Goal: Task Accomplishment & Management: Use online tool/utility

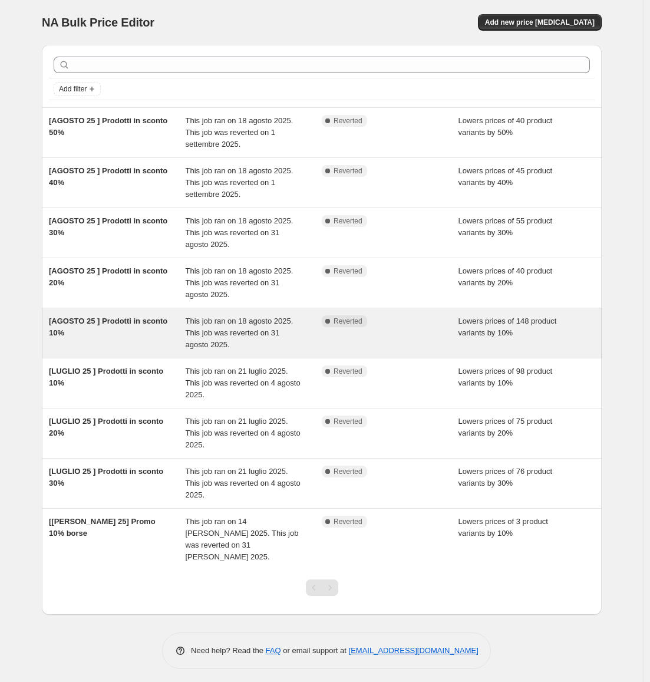
click at [118, 328] on div "[AGOSTO 25 ] Prodotti in sconto 10%" at bounding box center [117, 332] width 137 height 35
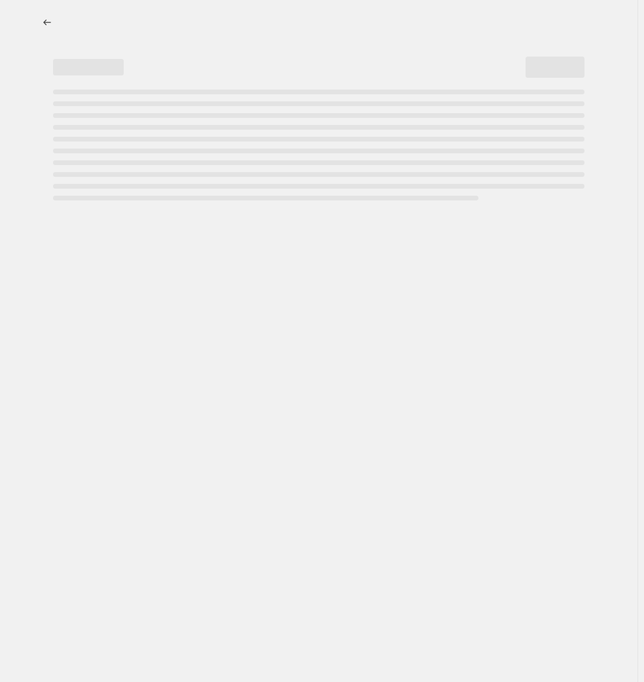
select select "percentage"
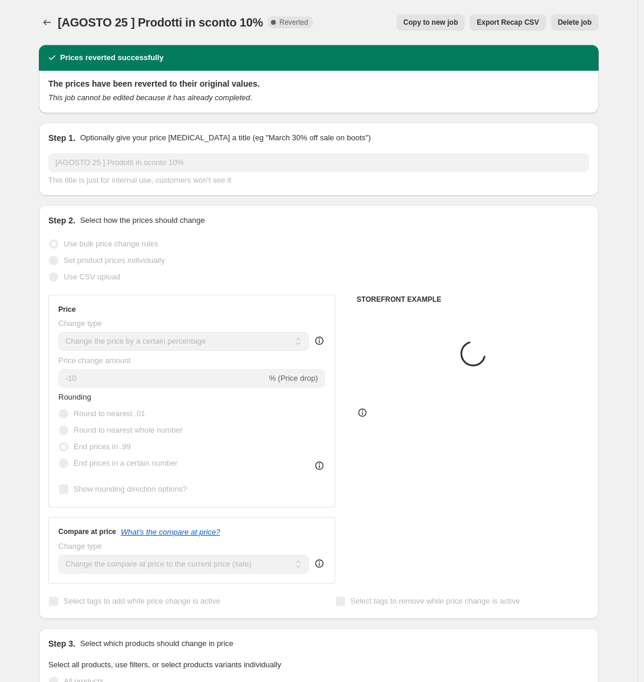
select select "collection"
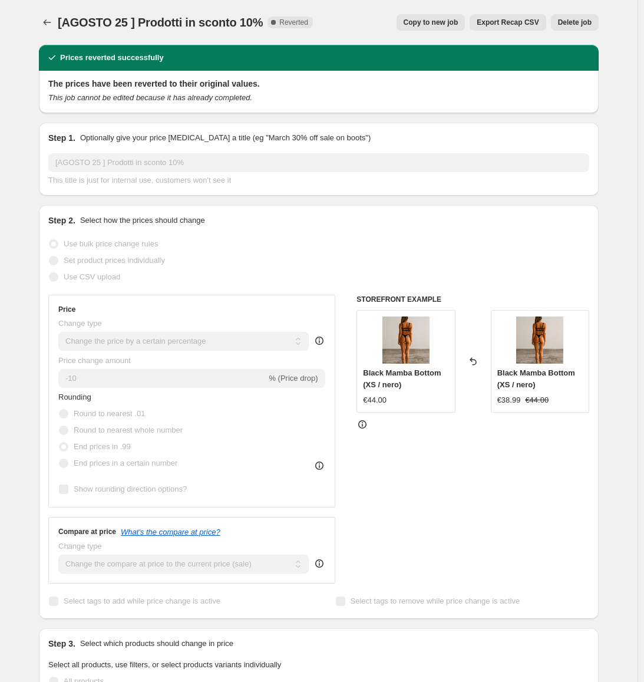
click at [432, 25] on span "Copy to new job" at bounding box center [431, 22] width 55 height 9
select select "percentage"
select select "collection"
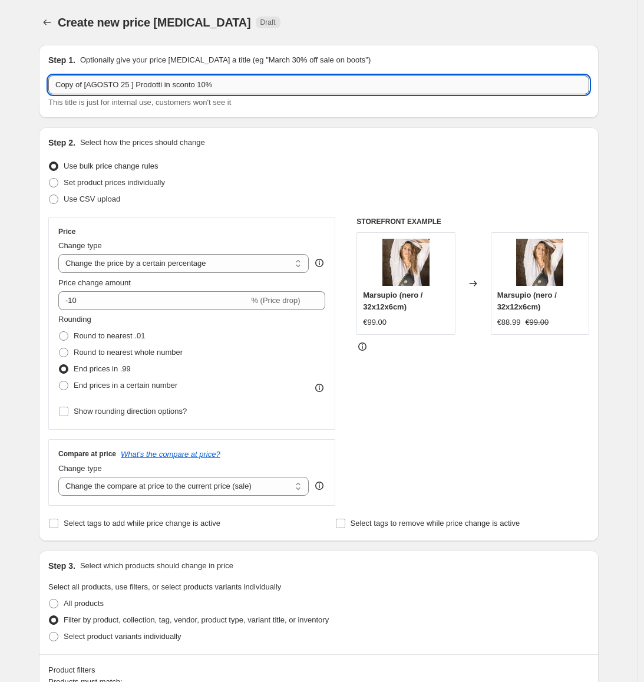
drag, startPoint x: 128, startPoint y: 81, endPoint x: 90, endPoint y: 86, distance: 38.6
click at [90, 86] on input "Copy of [AGOSTO 25 ] Prodotti in sconto 10%" at bounding box center [318, 84] width 541 height 19
type input "[OTTOBRE 25] Prodotti in sconto 10%"
click at [198, 487] on select "Change the compare at price to the current price (sale) Change the compare at p…" at bounding box center [183, 486] width 250 height 19
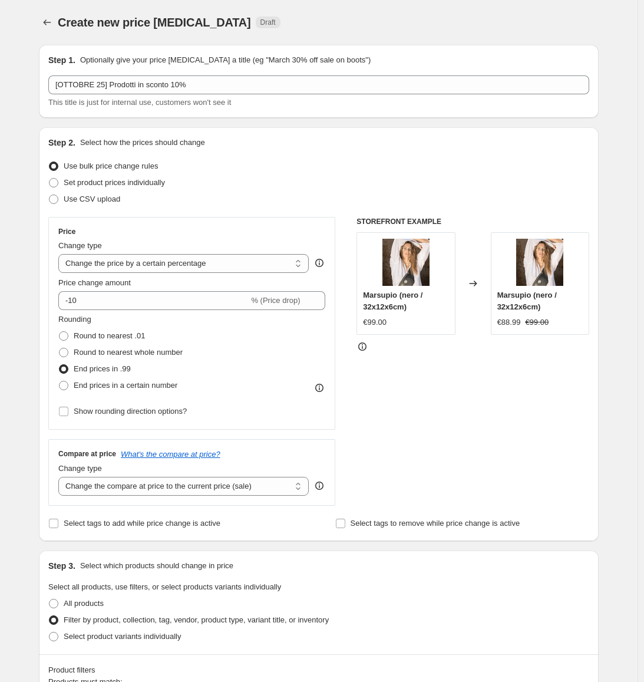
click at [356, 452] on div "Price Change type Change the price to a certain amount Change the price by a ce…" at bounding box center [318, 361] width 541 height 289
drag, startPoint x: 505, startPoint y: 323, endPoint x: 563, endPoint y: 322, distance: 57.2
click at [563, 322] on div "€88.99 €99.00" at bounding box center [539, 322] width 85 height 12
click at [512, 372] on div "STOREFRONT EXAMPLE Marsupio (nero / 32x12x6cm) €99.00 Changed to Marsupio (nero…" at bounding box center [472, 361] width 233 height 289
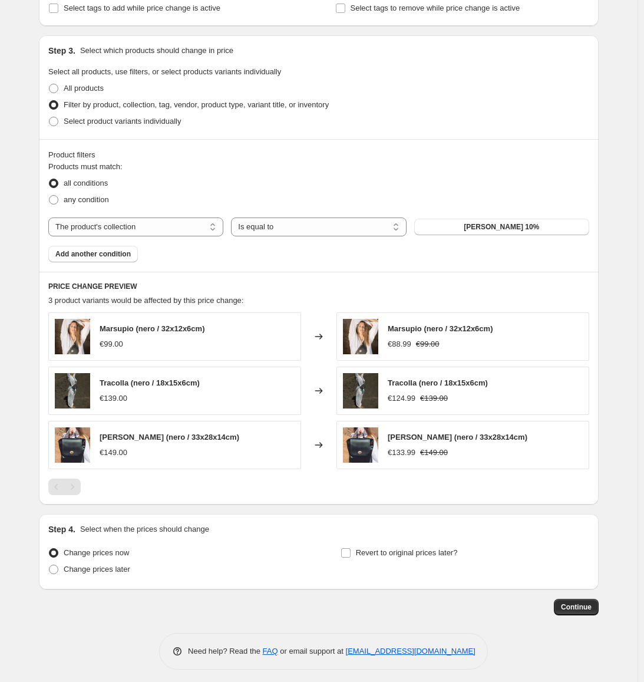
scroll to position [521, 0]
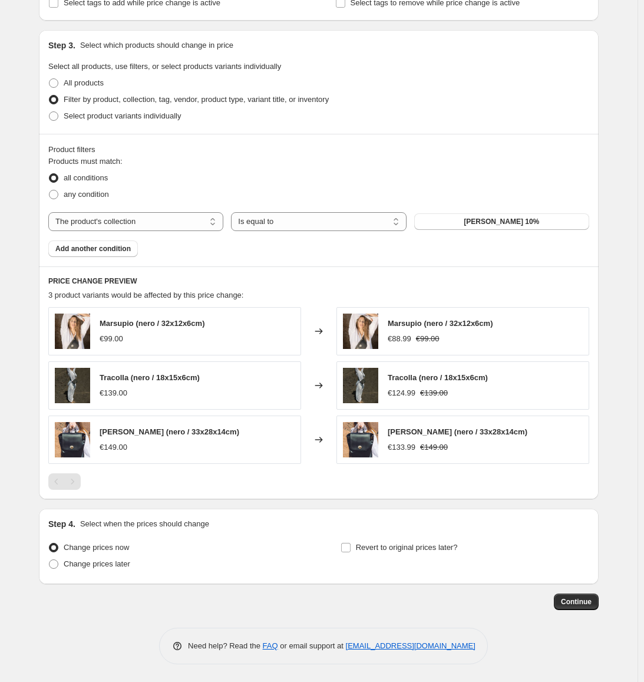
click at [71, 481] on div "Pagination" at bounding box center [72, 481] width 16 height 16
click at [100, 563] on span "Change prices later" at bounding box center [97, 563] width 67 height 9
click at [49, 560] on input "Change prices later" at bounding box center [49, 559] width 1 height 1
radio input "true"
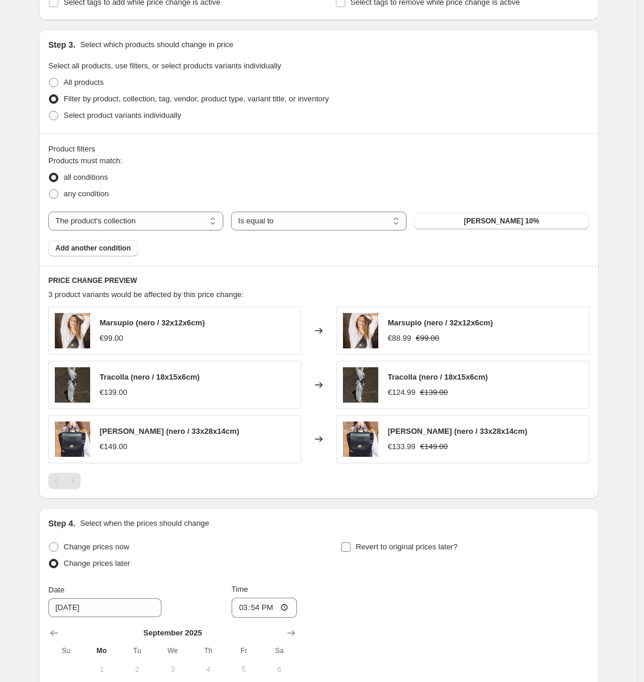
click at [355, 548] on label "Revert to original prices later?" at bounding box center [399, 546] width 117 height 16
click at [351, 548] on input "Revert to original prices later?" at bounding box center [345, 546] width 9 height 9
checkbox input "true"
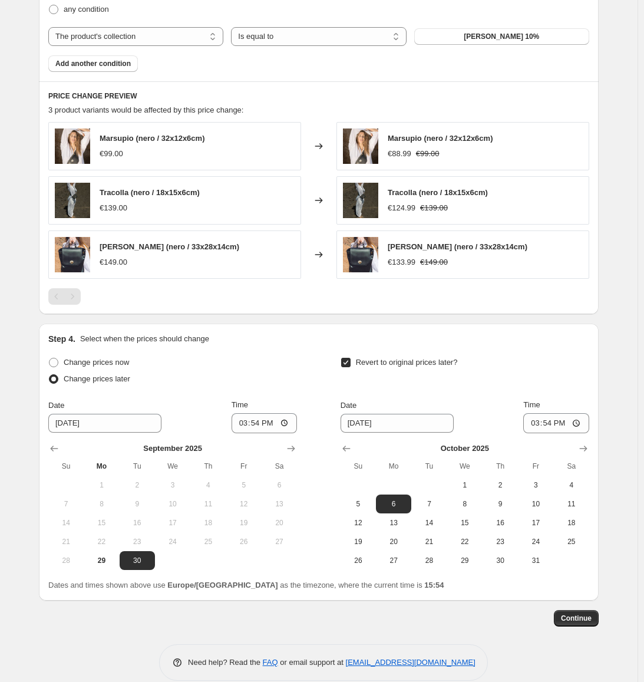
scroll to position [722, 0]
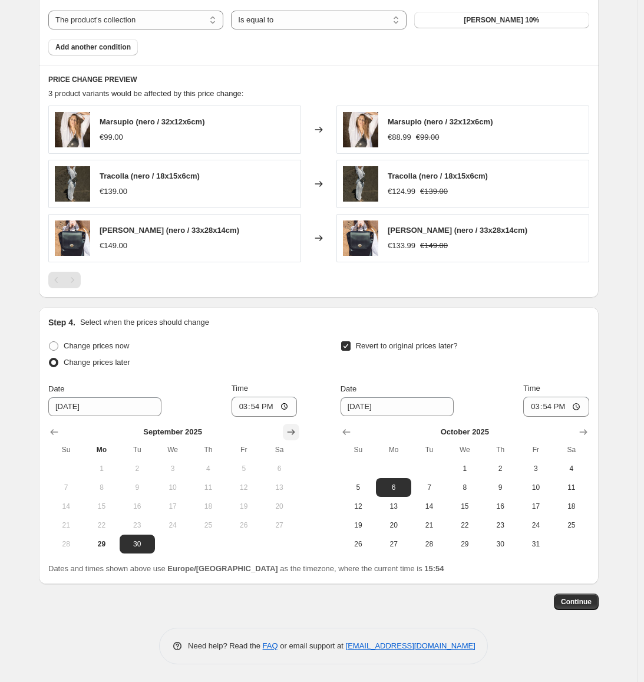
click at [293, 428] on icon "Show next month, October 2025" at bounding box center [291, 432] width 12 height 12
click at [109, 487] on span "6" at bounding box center [101, 486] width 26 height 9
type input "[DATE]"
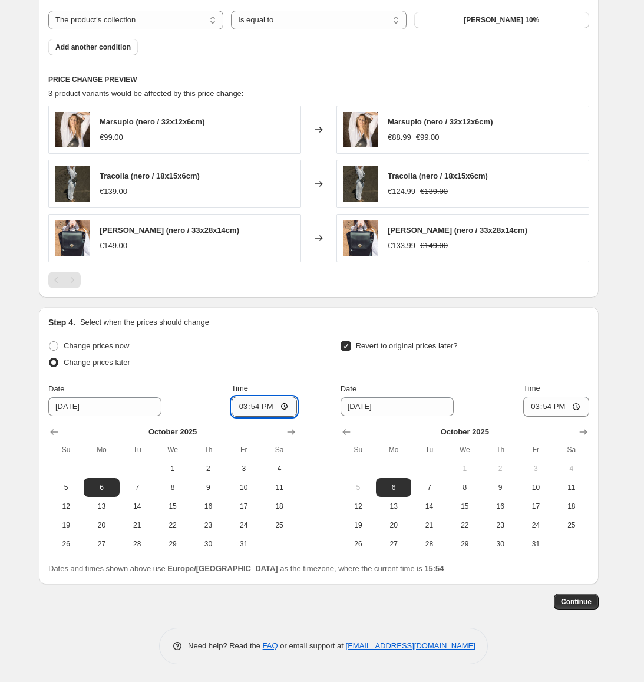
click at [259, 407] on input "15:54" at bounding box center [265, 406] width 66 height 20
click at [292, 386] on div "Time" at bounding box center [265, 388] width 66 height 12
click at [259, 406] on input "13:00" at bounding box center [265, 406] width 66 height 20
type input "12:59"
click at [277, 373] on div "Change prices now Change prices later Date 10/6/2025 Time 12:59 October 2025 Su…" at bounding box center [172, 446] width 249 height 216
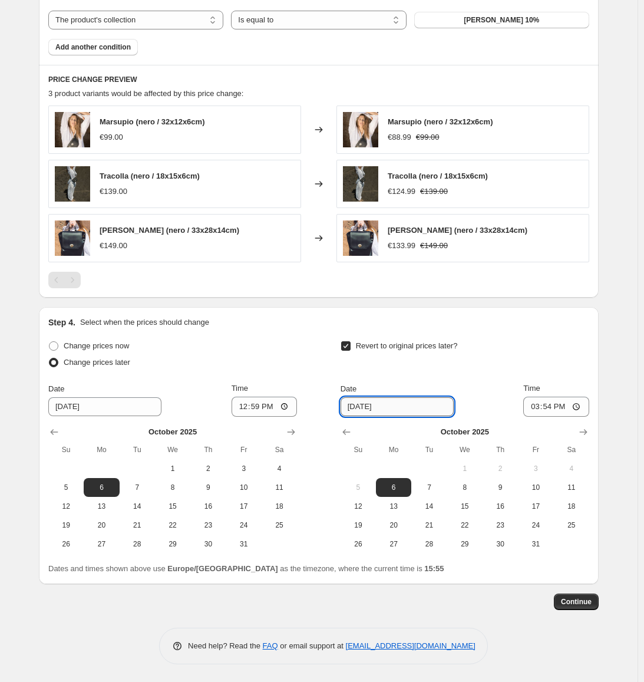
click at [378, 406] on input "[DATE]" at bounding box center [397, 406] width 113 height 19
click at [368, 406] on input "[DATE]" at bounding box center [397, 406] width 113 height 19
click at [363, 404] on input "[DATE]" at bounding box center [397, 406] width 113 height 19
click at [406, 508] on span "13" at bounding box center [394, 505] width 26 height 9
type input "[DATE]"
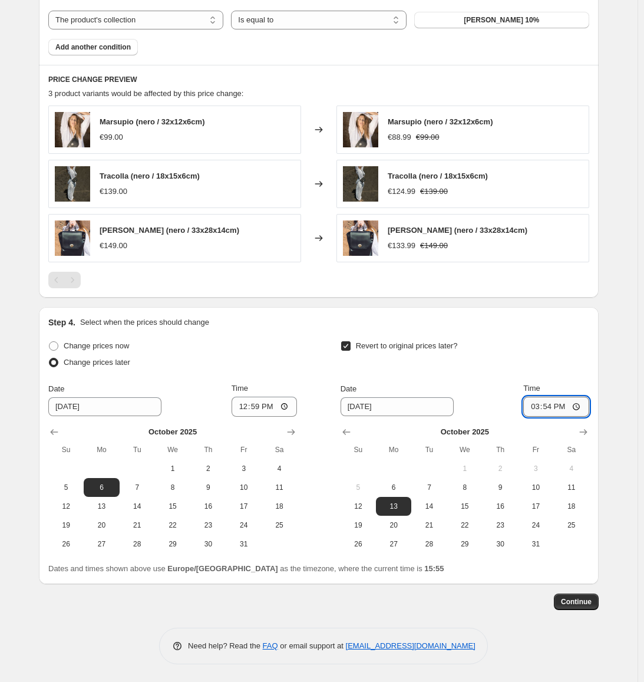
click at [551, 409] on input "15:54" at bounding box center [556, 406] width 66 height 20
type input "23:59"
click at [565, 359] on div "Revert to original prices later?" at bounding box center [465, 355] width 249 height 35
click at [571, 603] on span "Continue" at bounding box center [576, 601] width 31 height 9
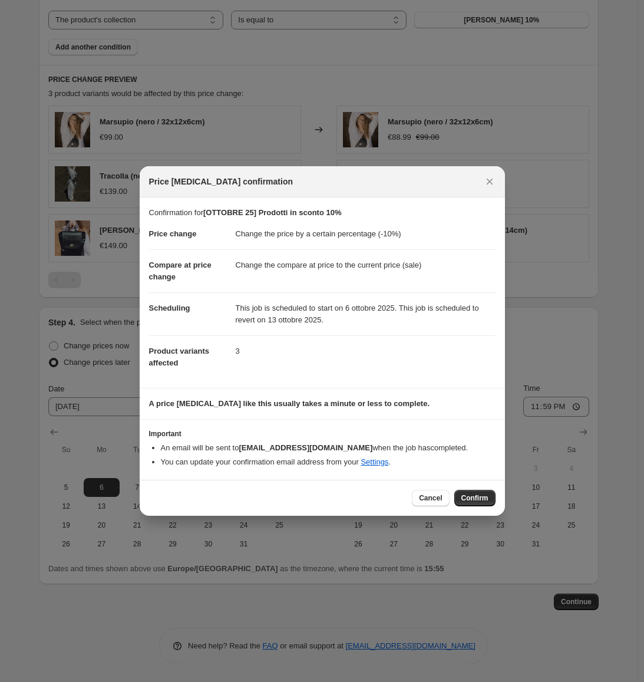
click at [236, 351] on dd "3" at bounding box center [366, 350] width 260 height 31
click at [237, 307] on dd "This job is scheduled to start on 6 ottobre 2025. This job is scheduled to reve…" at bounding box center [366, 313] width 260 height 43
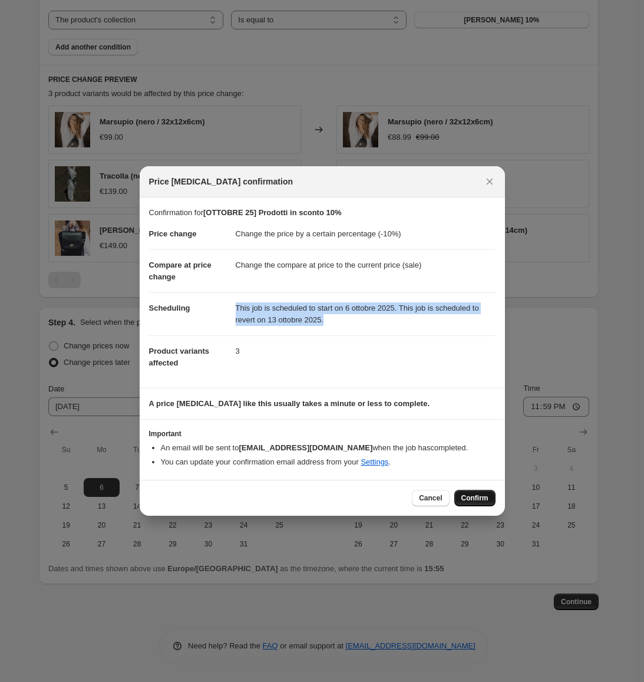
click at [476, 494] on span "Confirm" at bounding box center [474, 497] width 27 height 9
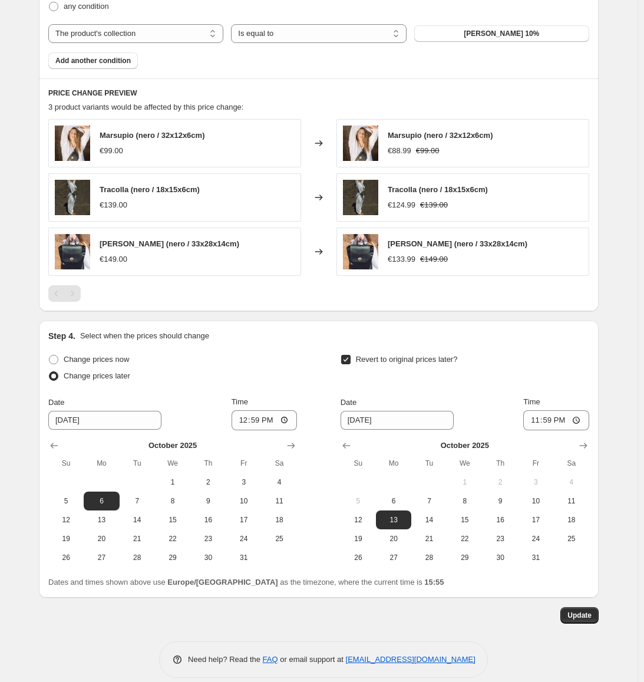
scroll to position [794, 0]
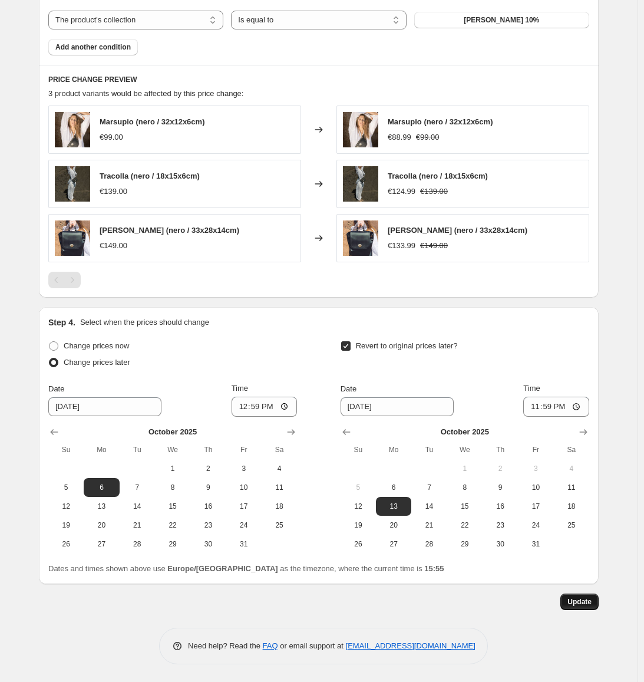
click at [581, 601] on span "Update" at bounding box center [579, 601] width 24 height 9
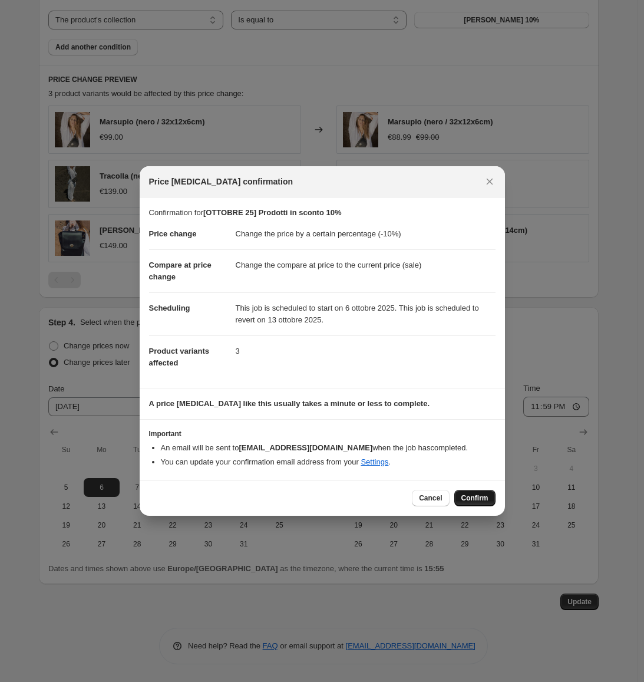
click at [485, 493] on button "Confirm" at bounding box center [474, 498] width 41 height 16
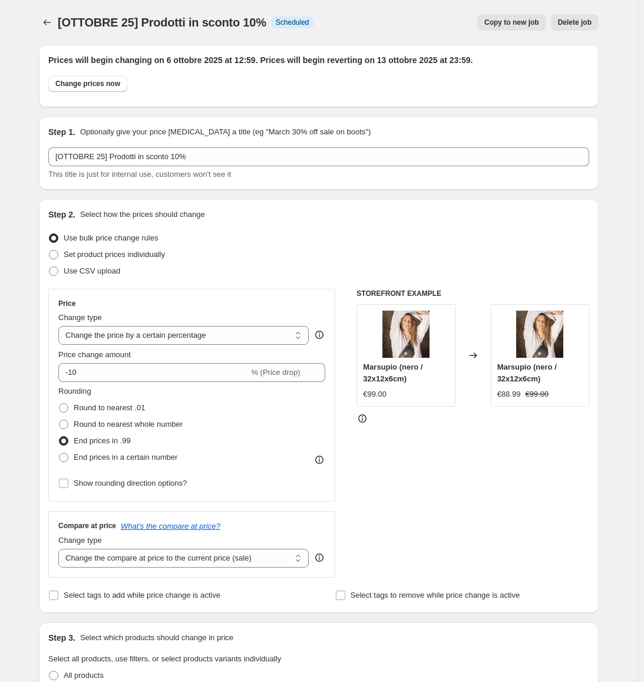
drag, startPoint x: 633, startPoint y: 545, endPoint x: 566, endPoint y: 213, distance: 338.9
click at [517, 22] on span "Copy to new job" at bounding box center [511, 22] width 55 height 9
select select "percentage"
select select "collection"
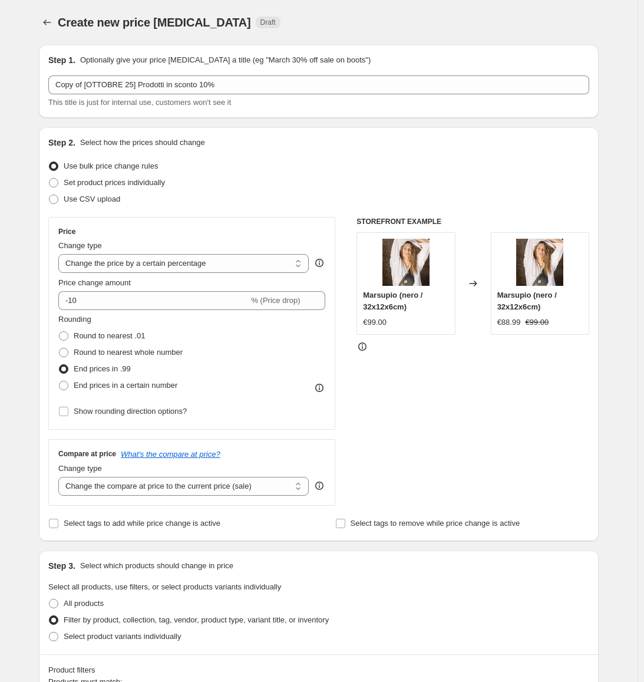
scroll to position [521, 0]
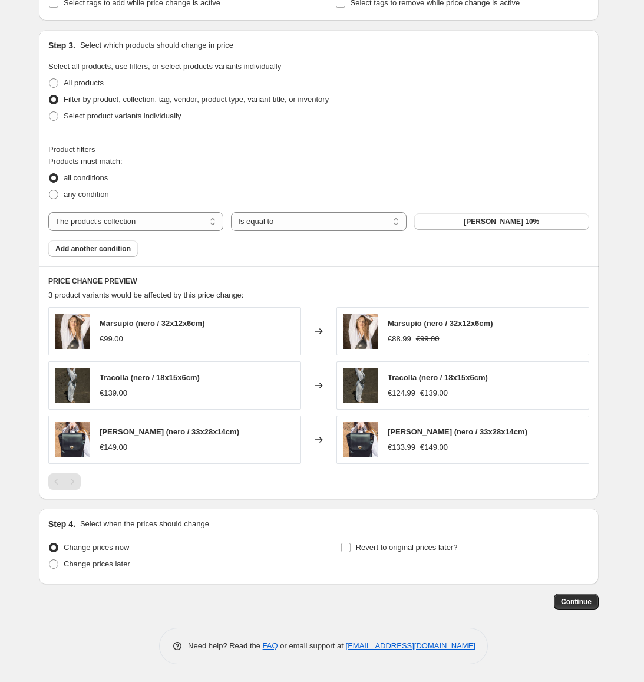
drag, startPoint x: 765, startPoint y: 155, endPoint x: 606, endPoint y: 373, distance: 270.3
click at [356, 548] on label "Revert to original prices later?" at bounding box center [399, 547] width 117 height 16
click at [351, 548] on input "Revert to original prices later?" at bounding box center [345, 547] width 9 height 9
checkbox input "true"
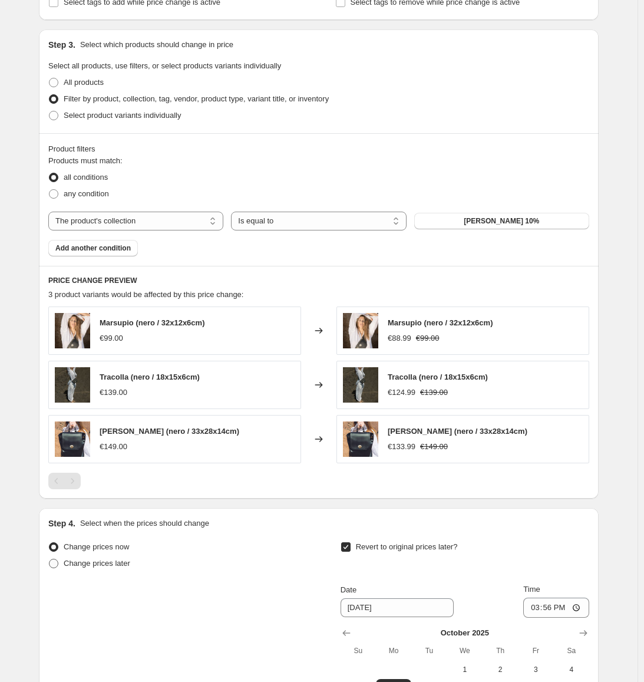
click at [100, 561] on span "Change prices later" at bounding box center [97, 562] width 67 height 9
click at [49, 559] on input "Change prices later" at bounding box center [49, 558] width 1 height 1
radio input "true"
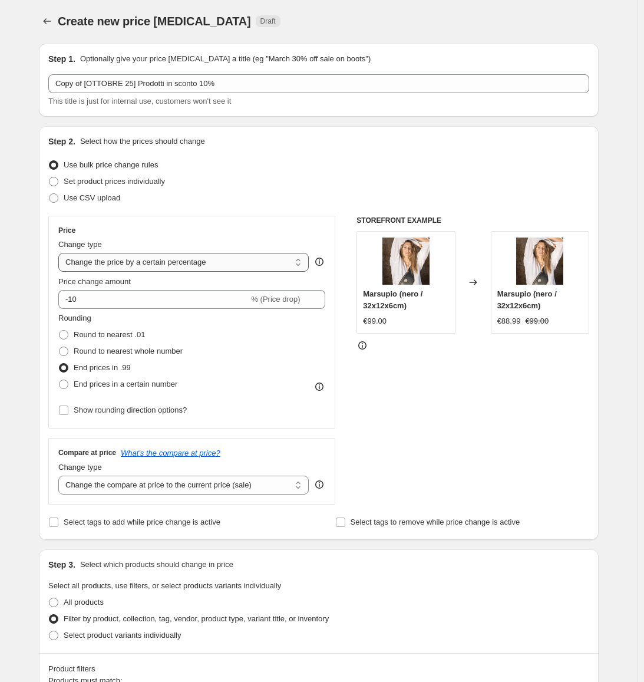
scroll to position [0, 0]
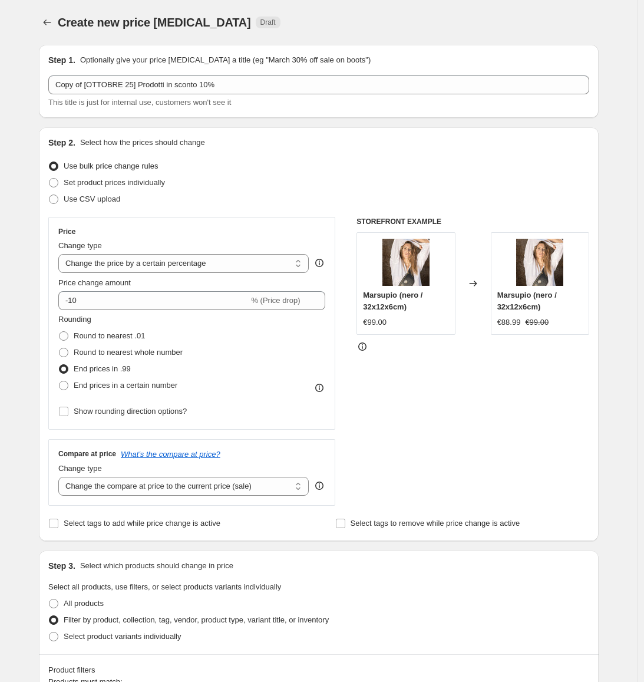
click at [51, 13] on div "Create new price change job. This page is ready Create new price change job Dra…" at bounding box center [319, 22] width 560 height 45
click at [50, 18] on icon "Price change jobs" at bounding box center [47, 22] width 12 height 12
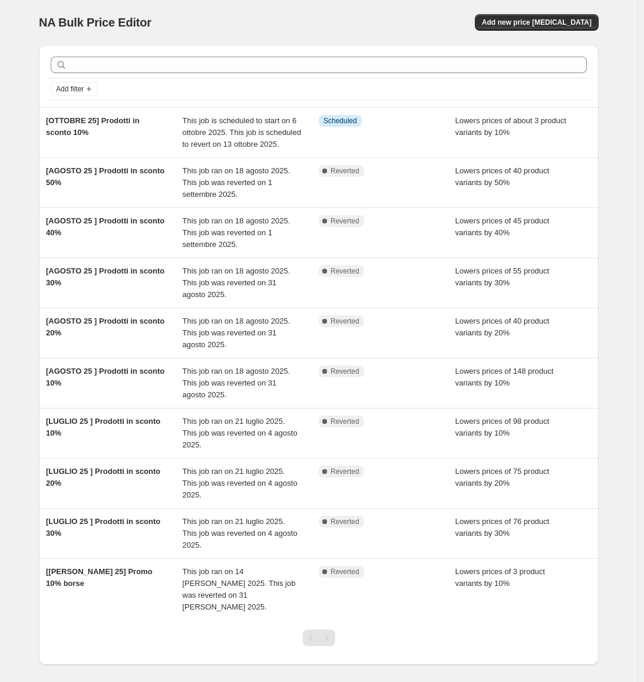
drag, startPoint x: 296, startPoint y: 1, endPoint x: 310, endPoint y: 2, distance: 14.2
click at [297, 1] on div "NA Bulk Price Editor. This page is ready NA Bulk Price Editor Add new price cha…" at bounding box center [319, 22] width 560 height 45
click at [637, 133] on div "NA Bulk Price Editor. This page is ready NA Bulk Price Editor Add new price cha…" at bounding box center [318, 368] width 637 height 736
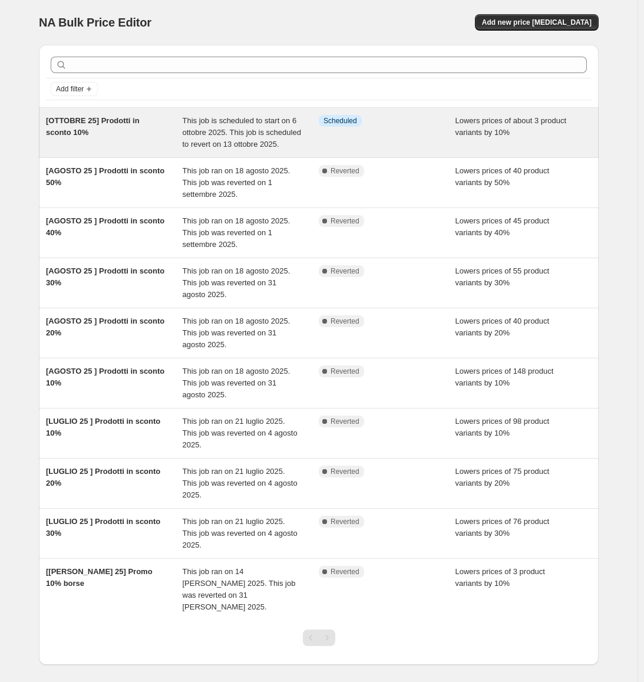
click at [459, 125] on div "Lowers prices of about 3 product variants by 10%" at bounding box center [523, 132] width 137 height 35
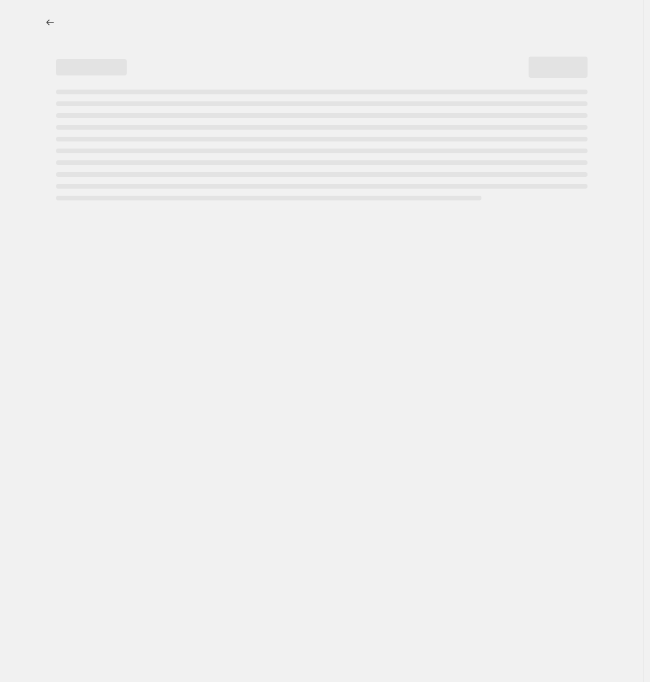
select select "percentage"
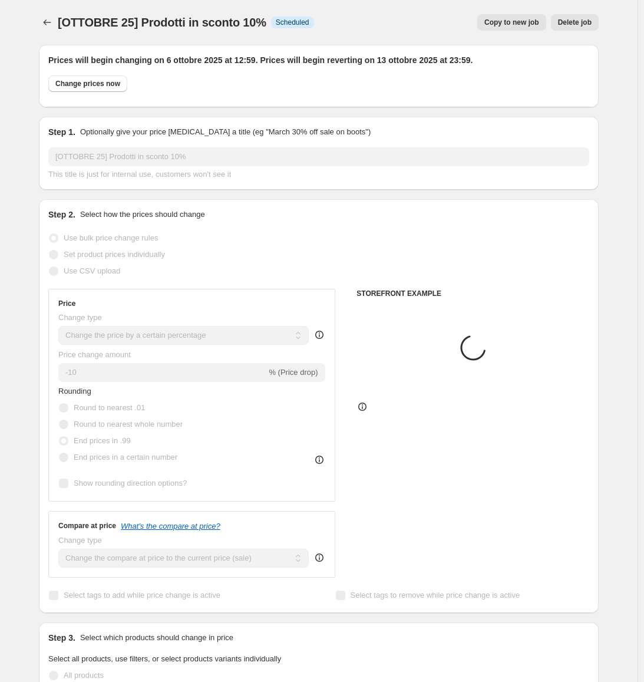
select select "collection"
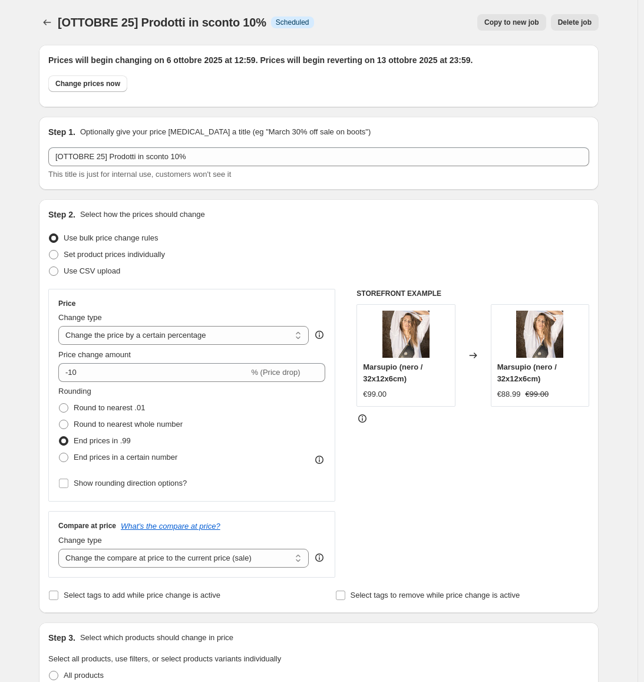
click at [527, 19] on span "Copy to new job" at bounding box center [511, 22] width 55 height 9
select select "percentage"
select select "collection"
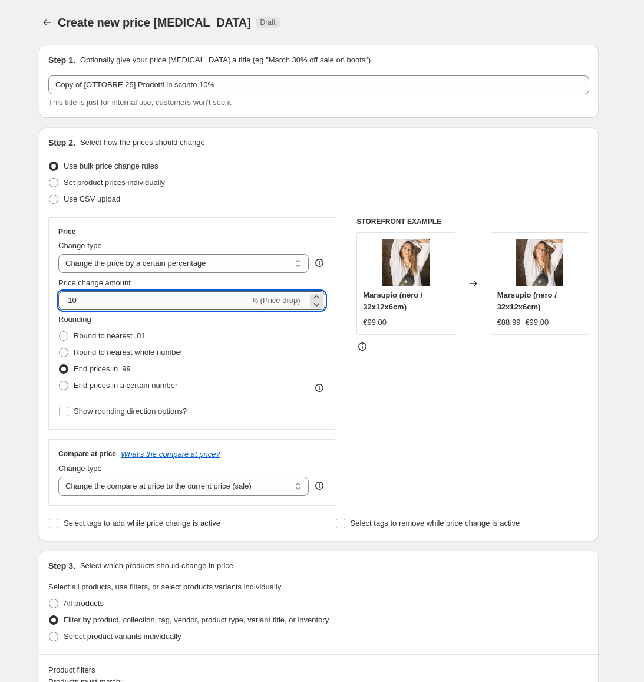
click at [97, 300] on input "-10" at bounding box center [153, 300] width 190 height 19
type input "-15"
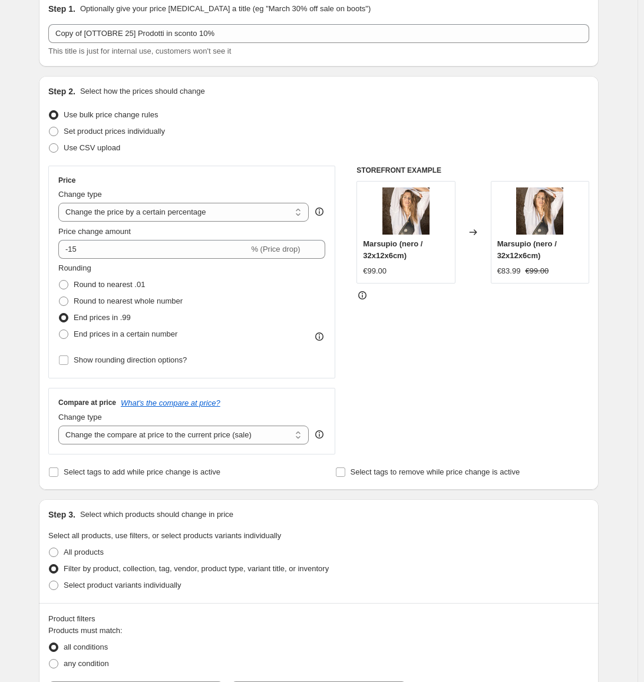
scroll to position [353, 0]
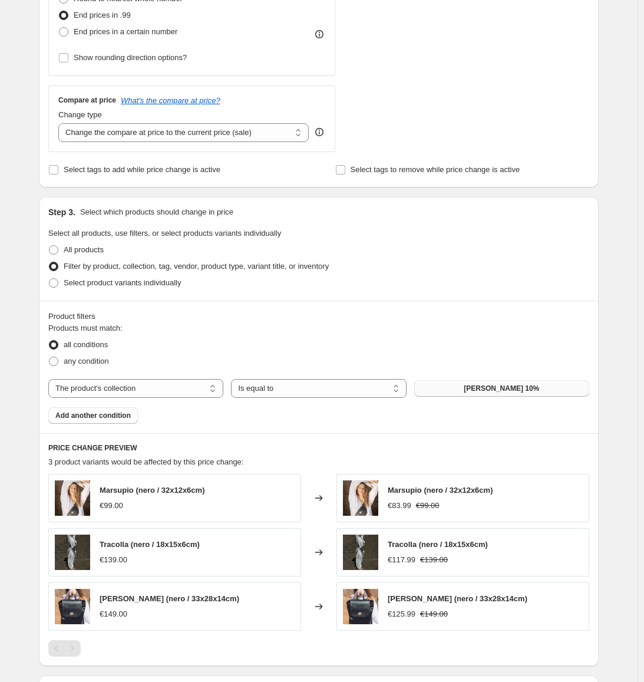
click at [520, 385] on button "[PERSON_NAME] 10%" at bounding box center [501, 388] width 175 height 16
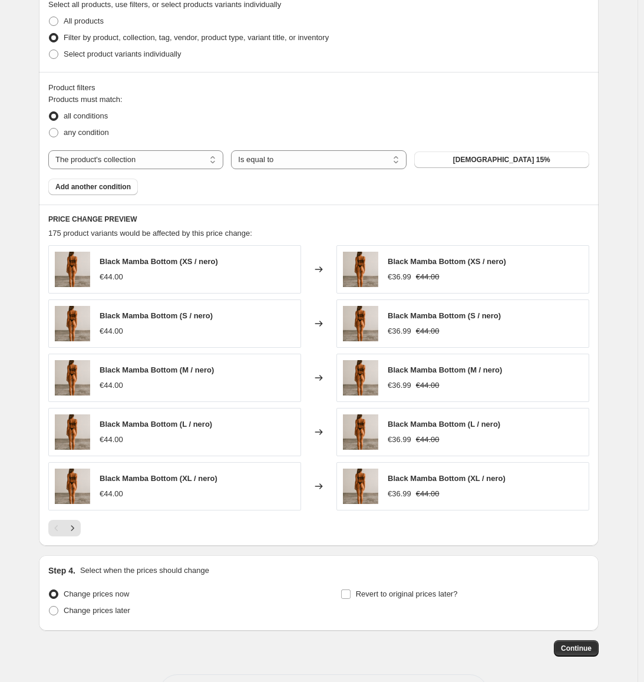
scroll to position [589, 0]
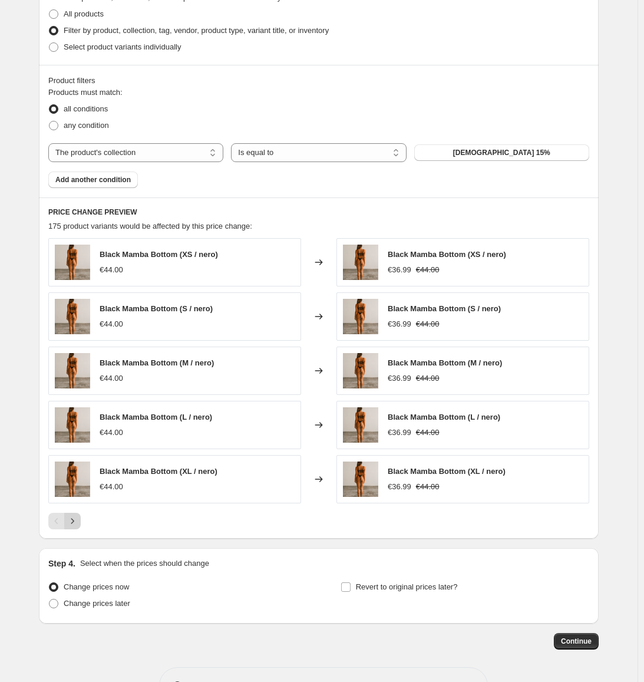
click at [74, 521] on icon "Next" at bounding box center [73, 521] width 12 height 12
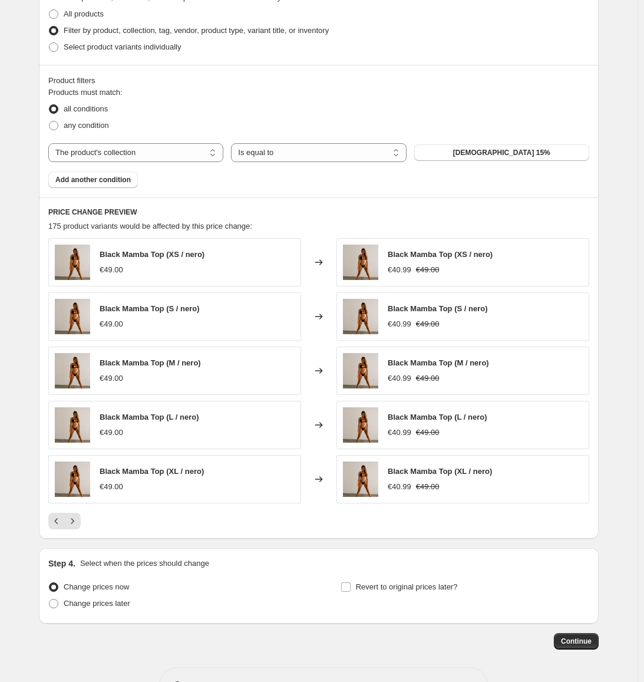
click at [52, 226] on span "175 product variants would be affected by this price change:" at bounding box center [150, 226] width 204 height 9
click at [283, 214] on h6 "PRICE CHANGE PREVIEW" at bounding box center [318, 211] width 541 height 9
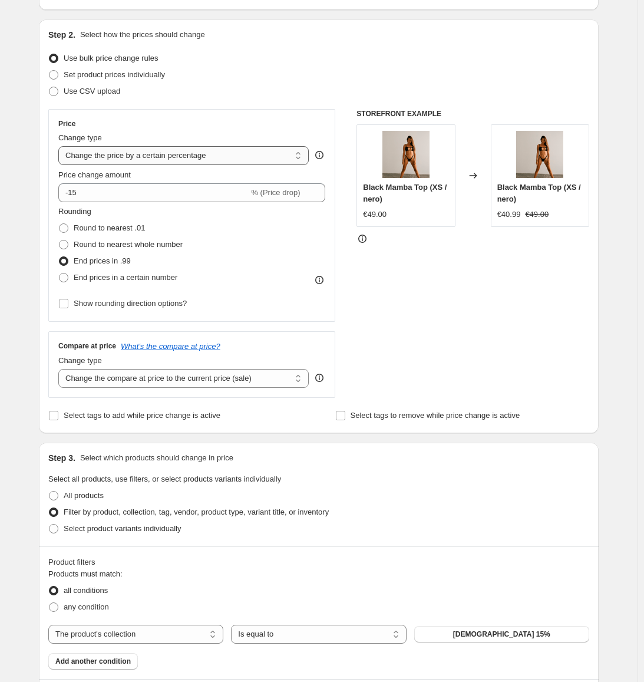
scroll to position [0, 0]
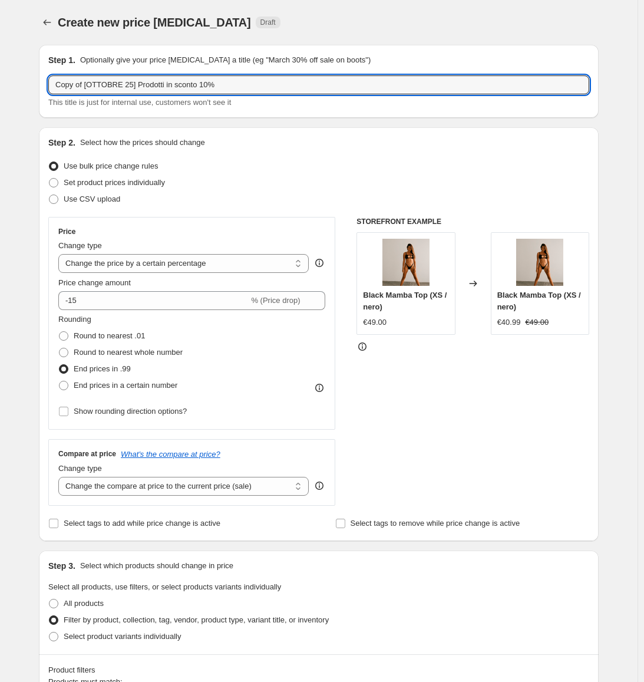
drag, startPoint x: 85, startPoint y: 82, endPoint x: -55, endPoint y: 84, distance: 140.2
click at [0, 84] on html "Home Settings Plans Skip to content Create new price [MEDICAL_DATA]. This page …" at bounding box center [322, 341] width 644 height 682
click at [176, 82] on input "[OTTOBRE 25] Prodotti in sconto 10%" at bounding box center [318, 84] width 541 height 19
type input "[OTTOBRE 25] Prodotti in sconto 15%"
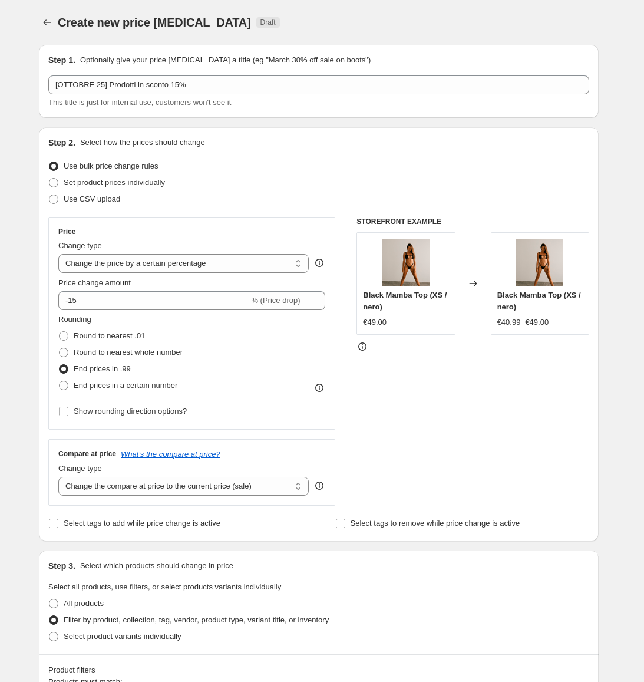
click at [528, 162] on div "Use bulk price change rules" at bounding box center [318, 166] width 541 height 16
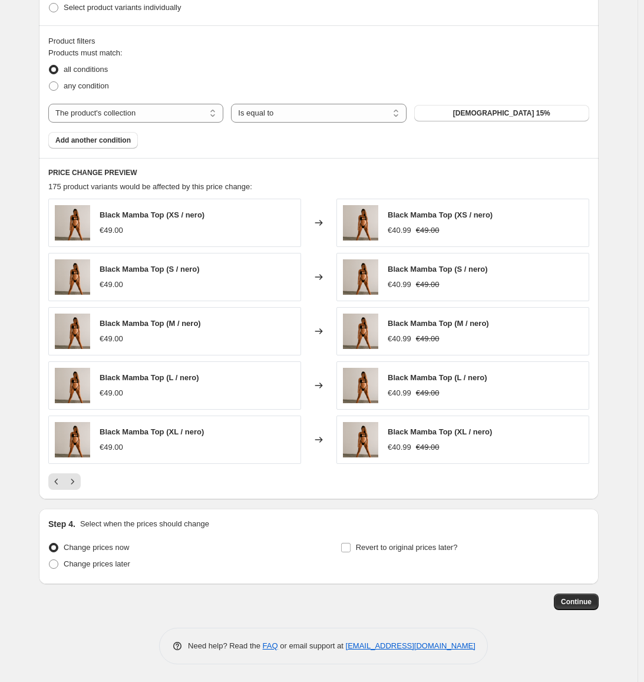
drag, startPoint x: 646, startPoint y: 332, endPoint x: 381, endPoint y: 487, distance: 306.8
click at [99, 561] on span "Change prices later" at bounding box center [97, 563] width 67 height 9
click at [49, 560] on input "Change prices later" at bounding box center [49, 559] width 1 height 1
radio input "true"
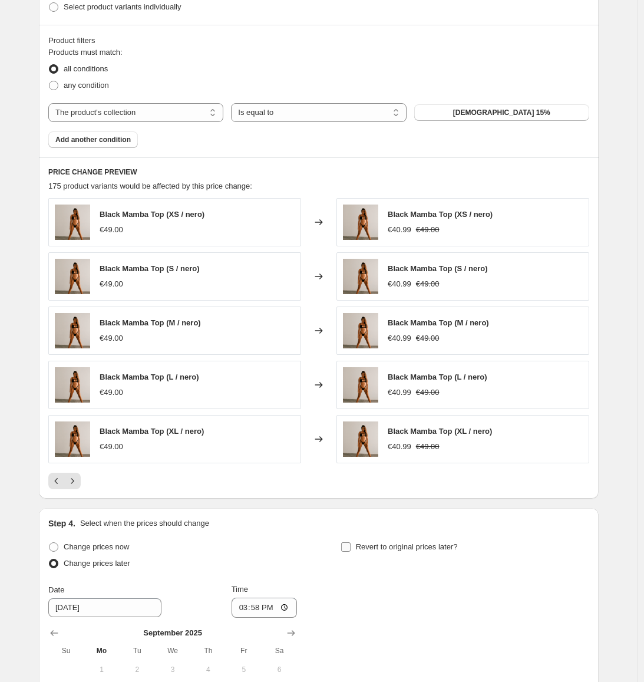
click at [396, 544] on span "Revert to original prices later?" at bounding box center [407, 546] width 102 height 9
click at [351, 544] on input "Revert to original prices later?" at bounding box center [345, 546] width 9 height 9
checkbox input "true"
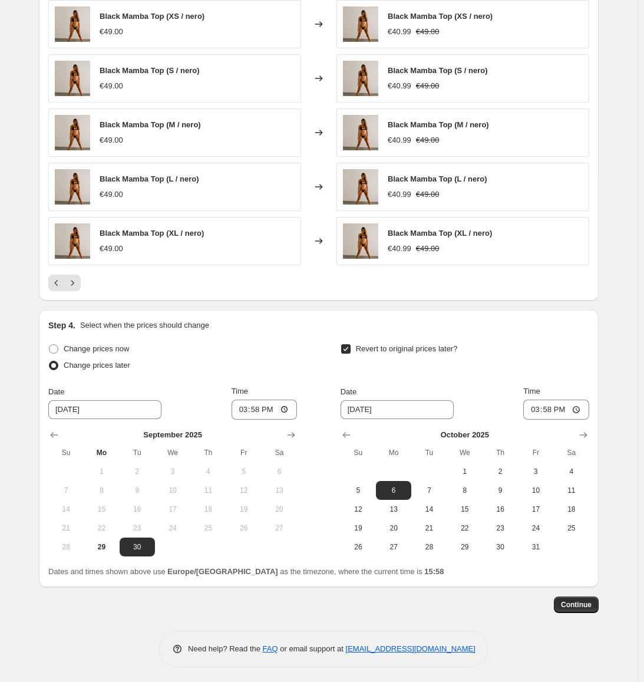
scroll to position [831, 0]
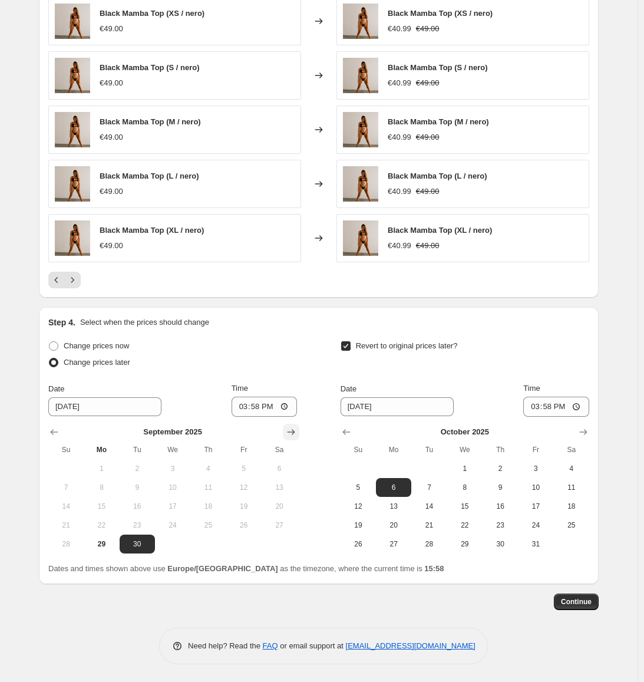
click at [297, 429] on icon "Show next month, October 2025" at bounding box center [291, 432] width 12 height 12
click at [110, 487] on span "6" at bounding box center [101, 486] width 26 height 9
type input "[DATE]"
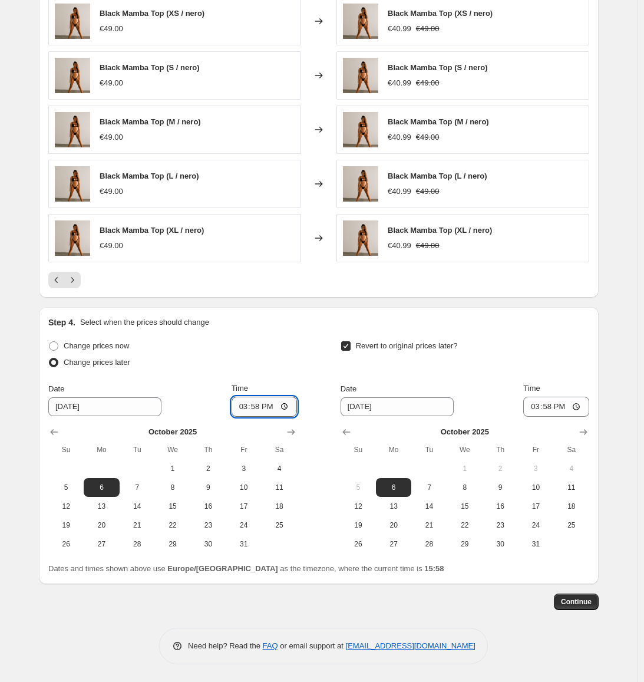
click at [270, 399] on input "15:58" at bounding box center [265, 406] width 66 height 20
type input "12:59"
click at [355, 408] on input "[DATE]" at bounding box center [397, 406] width 113 height 19
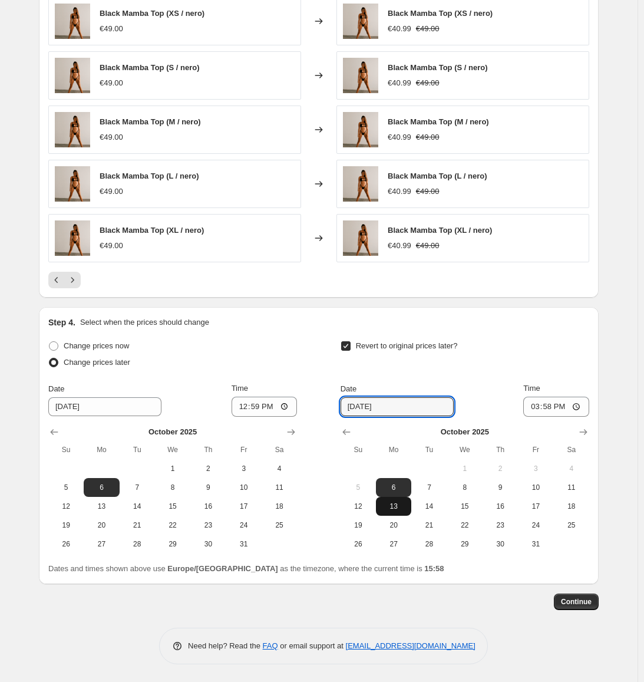
click at [396, 508] on span "13" at bounding box center [394, 505] width 26 height 9
type input "[DATE]"
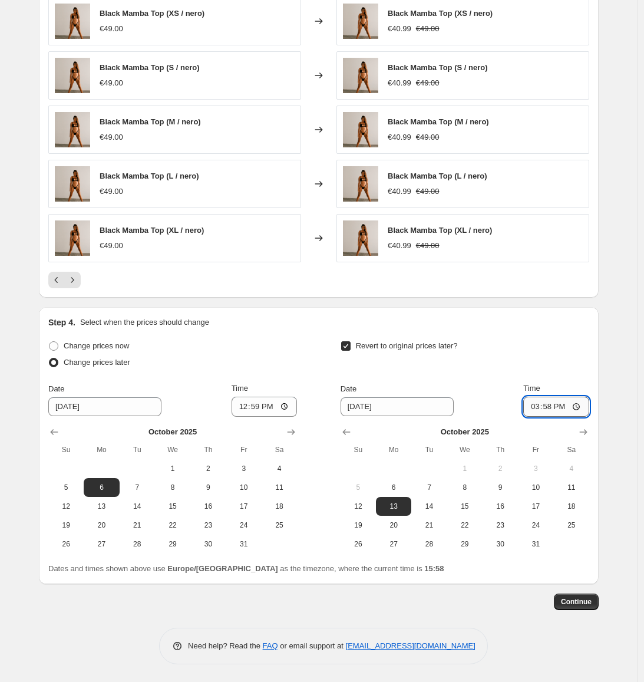
click at [546, 404] on input "15:58" at bounding box center [556, 406] width 66 height 20
type input "23:59"
click at [573, 351] on div "Revert to original prices later?" at bounding box center [465, 355] width 249 height 35
click at [584, 601] on span "Continue" at bounding box center [576, 601] width 31 height 9
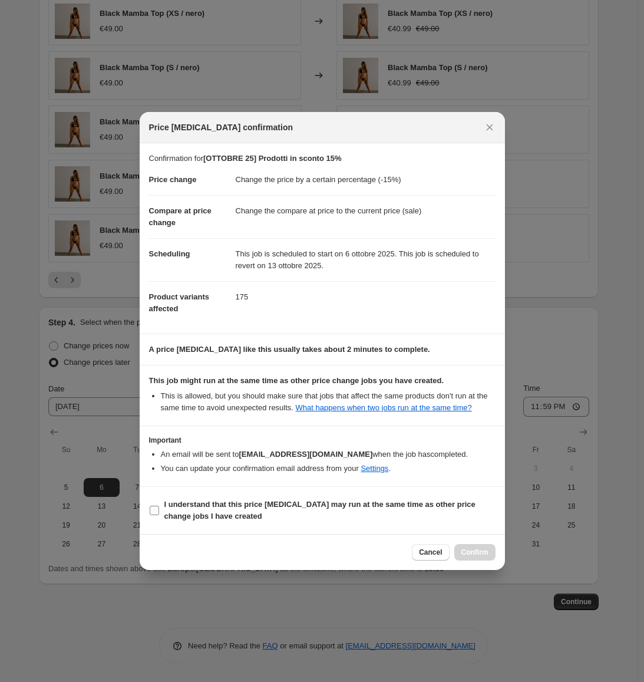
click at [154, 508] on input "I understand that this price [MEDICAL_DATA] may run at the same time as other p…" at bounding box center [154, 509] width 9 height 9
checkbox input "true"
click at [486, 556] on span "Confirm" at bounding box center [474, 551] width 27 height 9
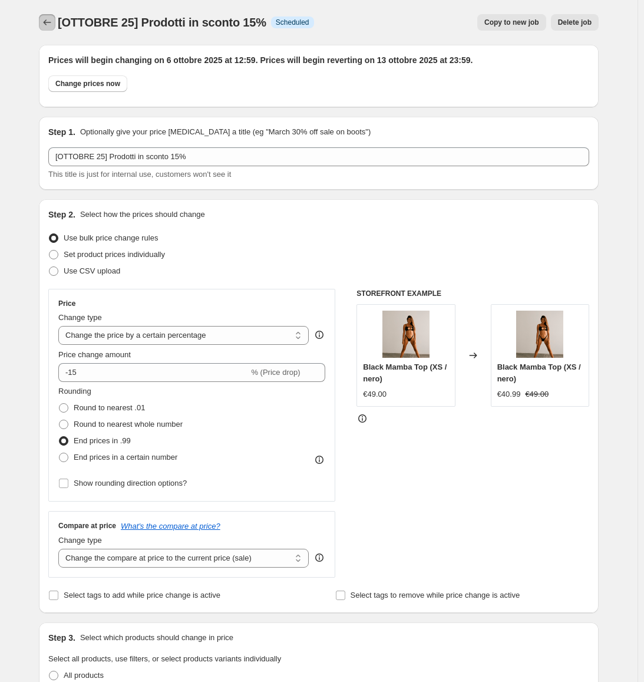
click at [53, 18] on icon "Price change jobs" at bounding box center [47, 22] width 12 height 12
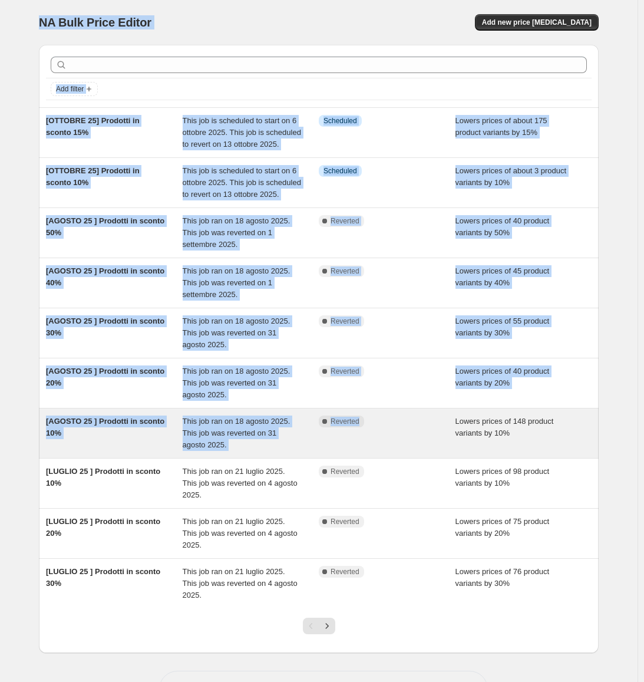
drag, startPoint x: 34, startPoint y: 15, endPoint x: 501, endPoint y: 411, distance: 612.8
click at [446, 418] on div "NA Bulk Price Editor. This page is ready NA Bulk Price Editor Add new price [ME…" at bounding box center [319, 362] width 588 height 725
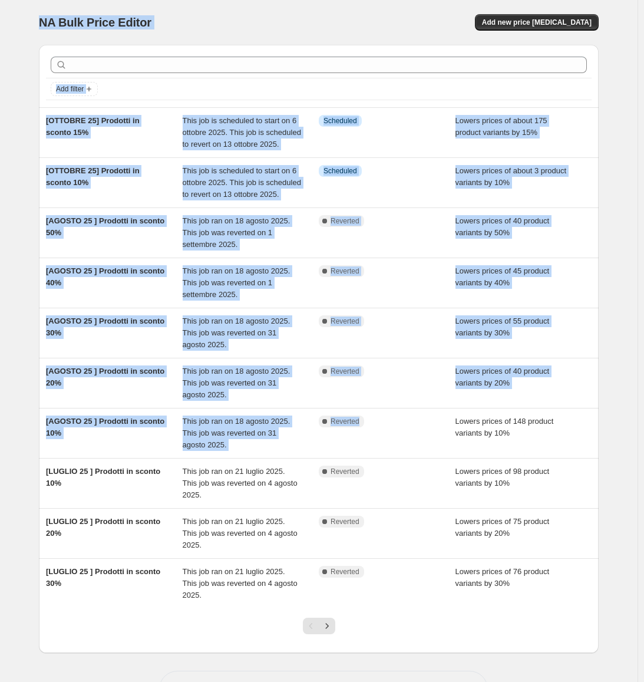
click at [634, 254] on div "NA Bulk Price Editor. This page is ready NA Bulk Price Editor Add new price [ME…" at bounding box center [318, 362] width 637 height 725
click at [610, 143] on div "NA Bulk Price Editor. This page is ready NA Bulk Price Editor Add new price [ME…" at bounding box center [319, 362] width 588 height 725
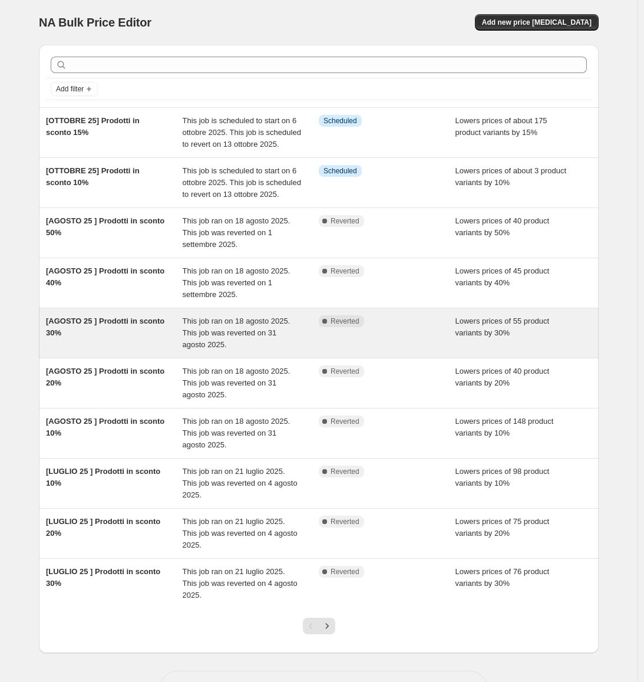
click at [566, 326] on div "Lowers prices of 55 product variants by 30%" at bounding box center [523, 332] width 137 height 35
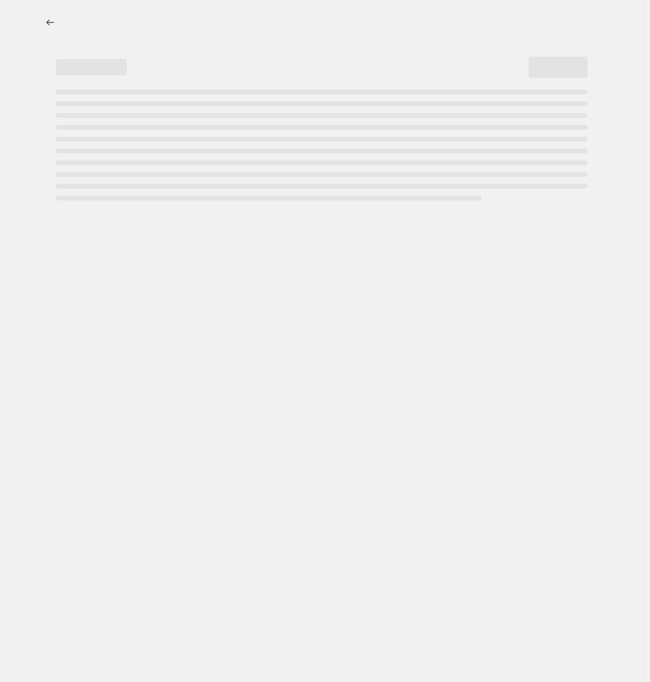
select select "percentage"
select select "collection"
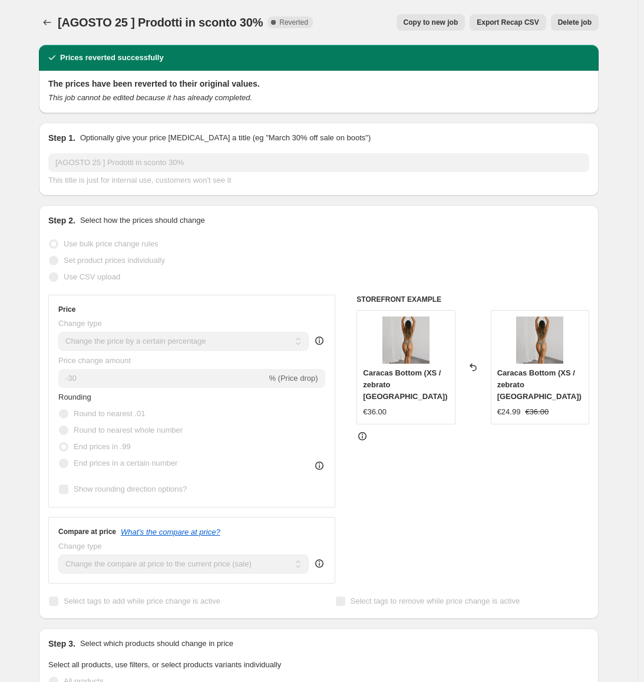
click at [451, 26] on span "Copy to new job" at bounding box center [431, 22] width 55 height 9
select select "percentage"
select select "collection"
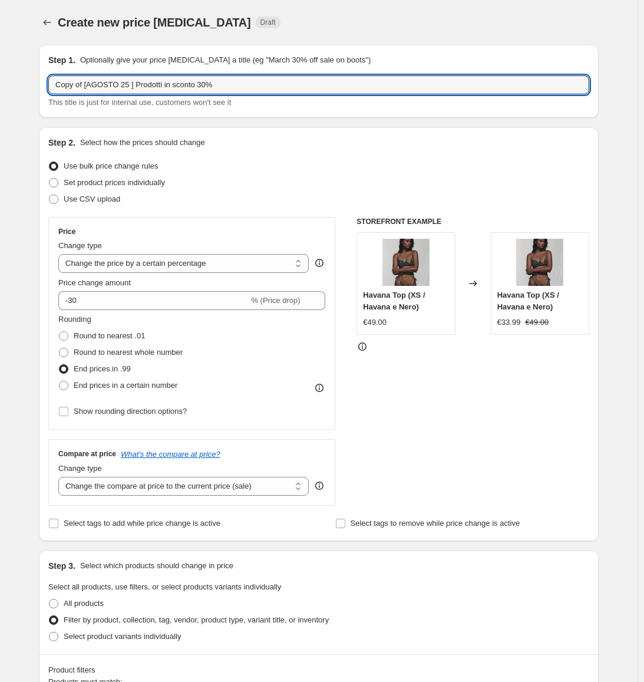
drag, startPoint x: 88, startPoint y: 80, endPoint x: -162, endPoint y: 64, distance: 250.2
click at [0, 64] on html "Home Settings Plans Skip to content Create new price [MEDICAL_DATA]. This page …" at bounding box center [322, 341] width 644 height 682
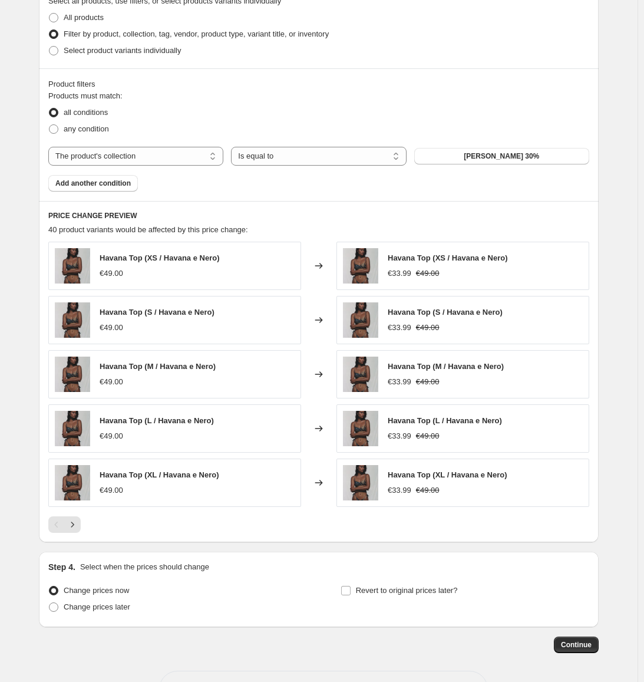
scroll to position [589, 0]
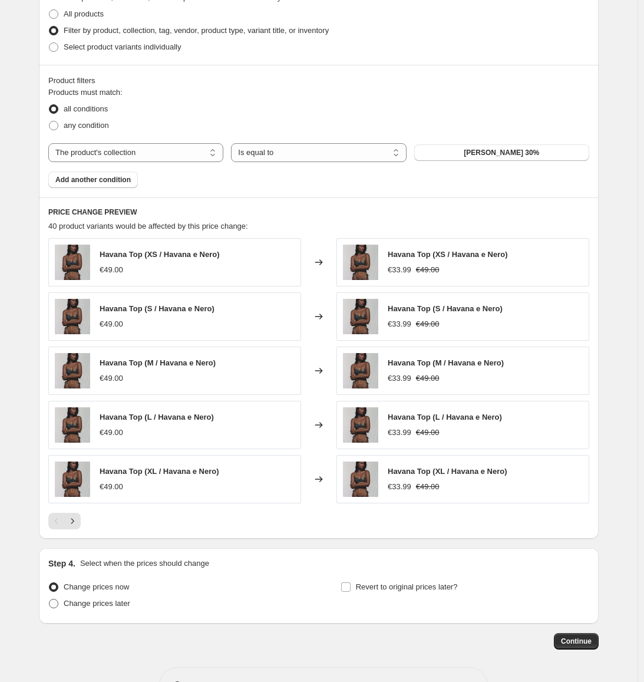
type input "[OTTOBRE 25 ] Prodotti in sconto 30%"
click at [80, 607] on span "Change prices later" at bounding box center [97, 603] width 67 height 9
click at [49, 599] on input "Change prices later" at bounding box center [49, 599] width 1 height 1
radio input "true"
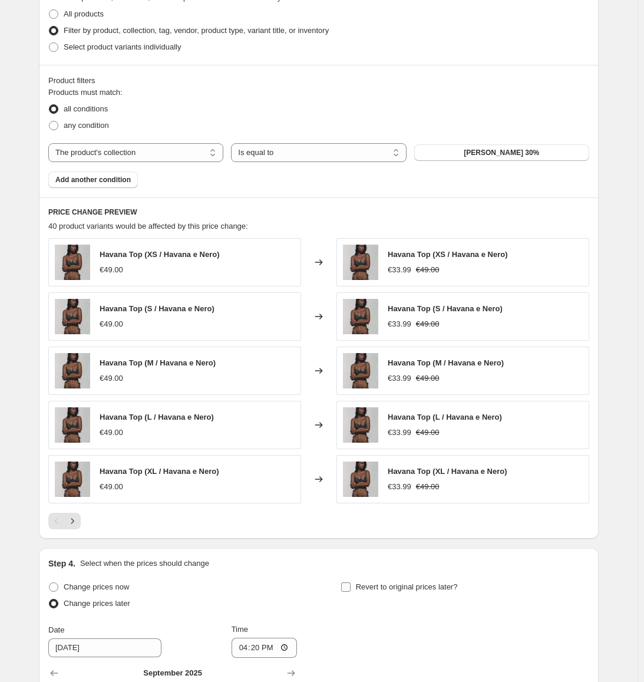
drag, startPoint x: 416, startPoint y: 580, endPoint x: 404, endPoint y: 583, distance: 12.7
click at [416, 580] on label "Revert to original prices later?" at bounding box center [399, 586] width 117 height 16
click at [351, 582] on input "Revert to original prices later?" at bounding box center [345, 586] width 9 height 9
checkbox input "true"
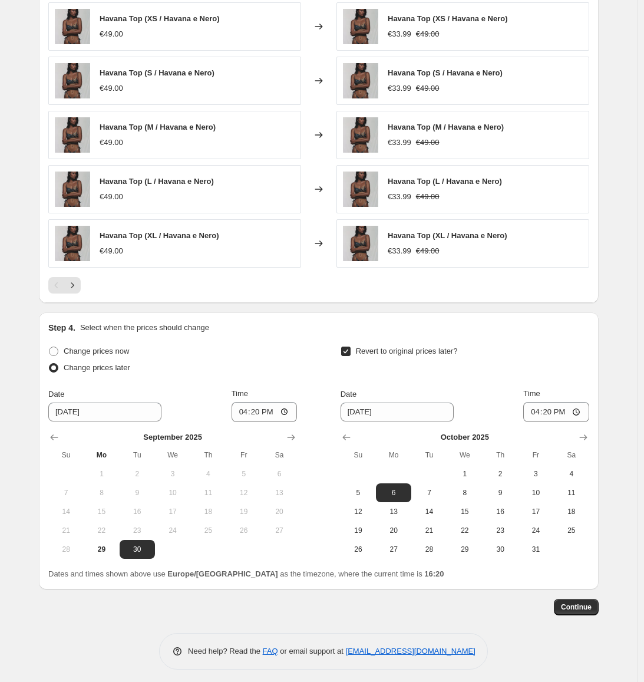
scroll to position [831, 0]
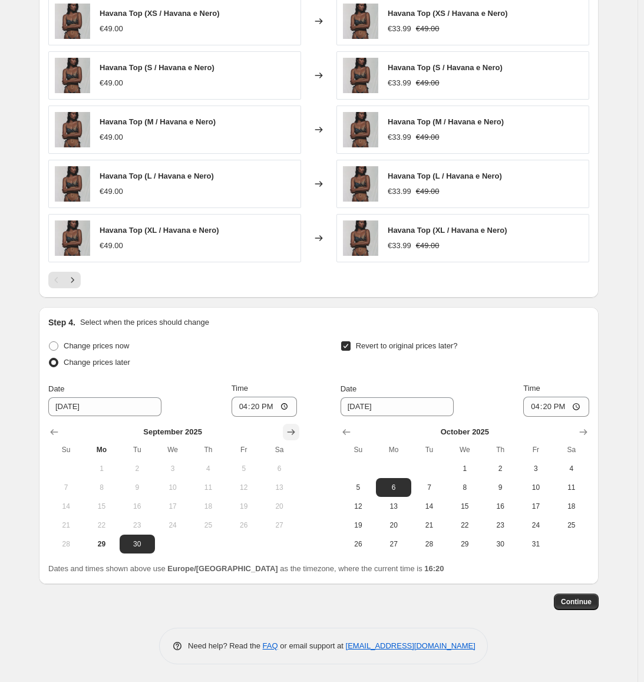
click at [295, 432] on icon "Show next month, October 2025" at bounding box center [291, 432] width 8 height 6
click at [108, 489] on span "6" at bounding box center [101, 486] width 26 height 9
type input "[DATE]"
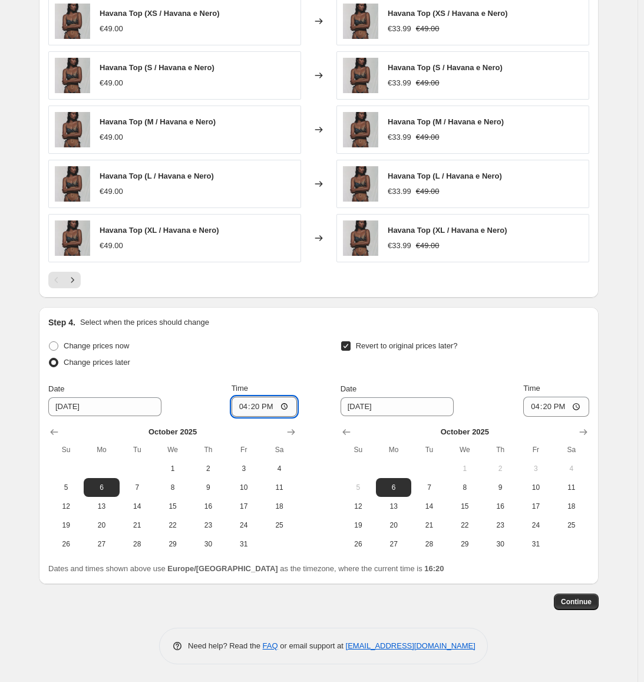
click at [265, 410] on input "16:20" at bounding box center [265, 406] width 66 height 20
type input "12:59"
click at [399, 505] on span "13" at bounding box center [394, 505] width 26 height 9
type input "[DATE]"
click at [552, 407] on input "16:20" at bounding box center [556, 406] width 66 height 20
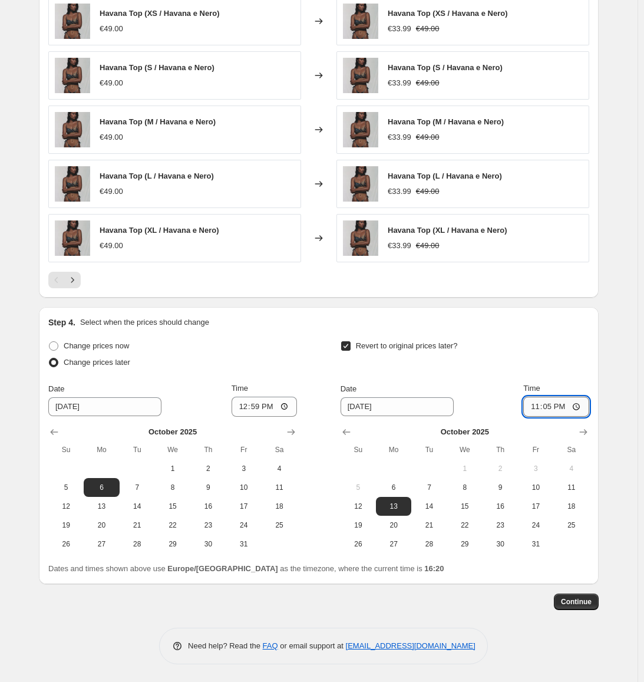
type input "23:59"
click at [591, 602] on span "Continue" at bounding box center [576, 601] width 31 height 9
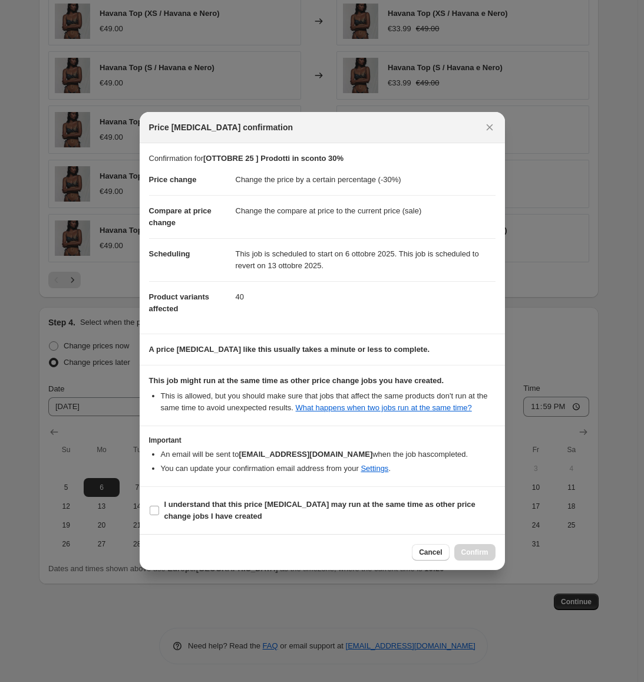
click at [161, 487] on section "I understand that this price [MEDICAL_DATA] may run at the same time as other p…" at bounding box center [322, 510] width 365 height 47
click at [177, 510] on span "I understand that this price [MEDICAL_DATA] may run at the same time as other p…" at bounding box center [329, 510] width 331 height 24
click at [159, 510] on input "I understand that this price [MEDICAL_DATA] may run at the same time as other p…" at bounding box center [154, 509] width 9 height 9
checkbox input "true"
click at [481, 555] on span "Confirm" at bounding box center [474, 551] width 27 height 9
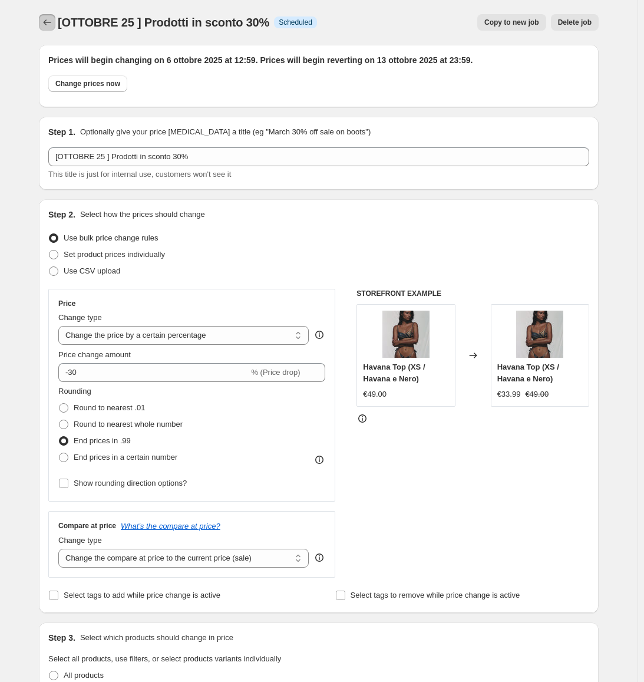
click at [47, 20] on icon "Price change jobs" at bounding box center [47, 22] width 12 height 12
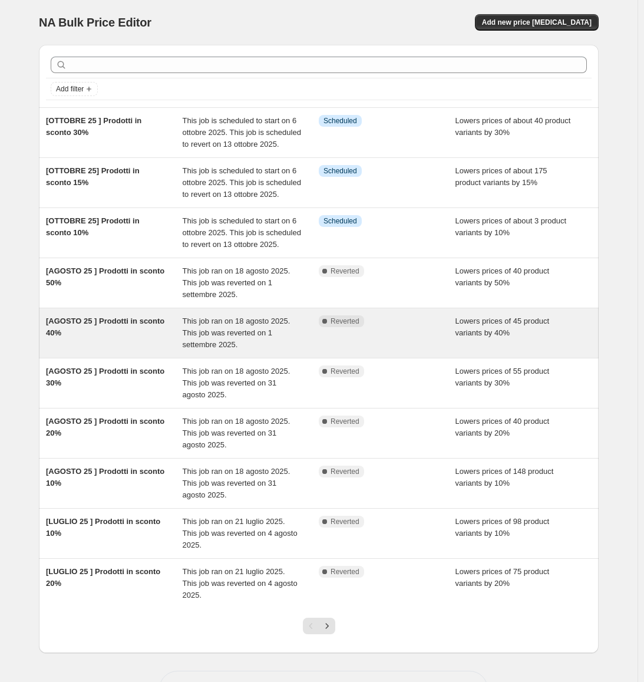
click at [478, 329] on span "Lowers prices of 45 product variants by 40%" at bounding box center [502, 326] width 94 height 21
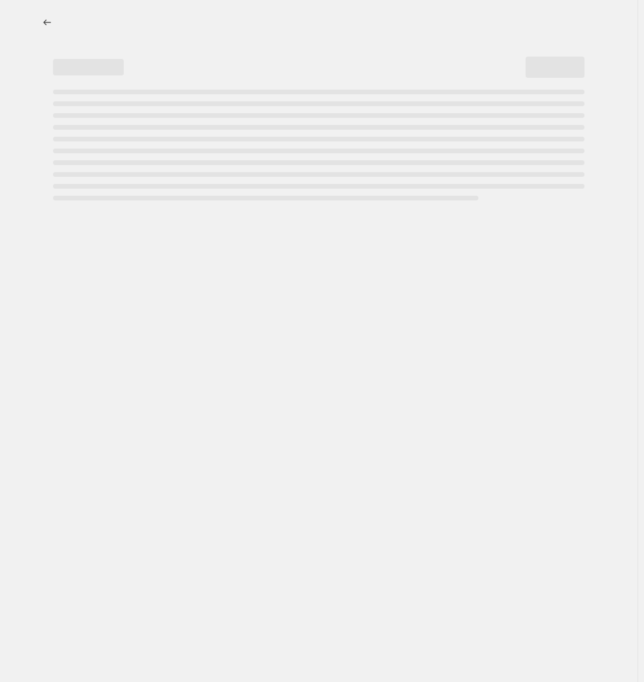
select select "percentage"
select select "collection"
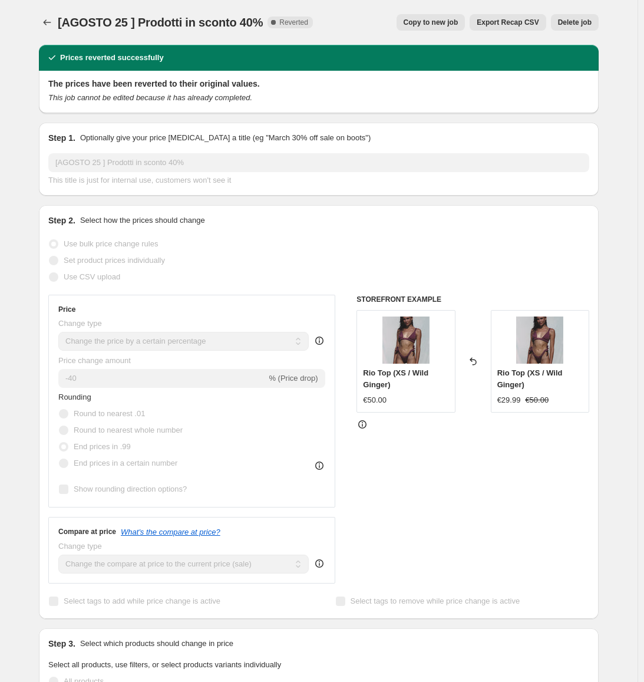
click at [449, 22] on span "Copy to new job" at bounding box center [431, 22] width 55 height 9
select select "percentage"
select select "collection"
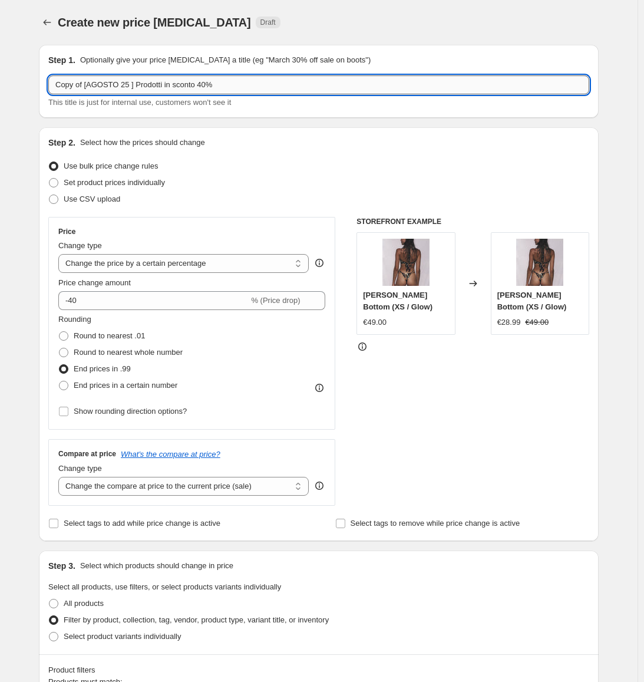
click at [97, 84] on input "Copy of [AGOSTO 25 ] Prodotti in sconto 40%" at bounding box center [318, 84] width 541 height 19
click at [97, 83] on input "Copy of [AGOSTO 25 ] Prodotti in sconto 40%" at bounding box center [318, 84] width 541 height 19
type input "[OTTOBRE 25 ] Prodotti in sconto 40%"
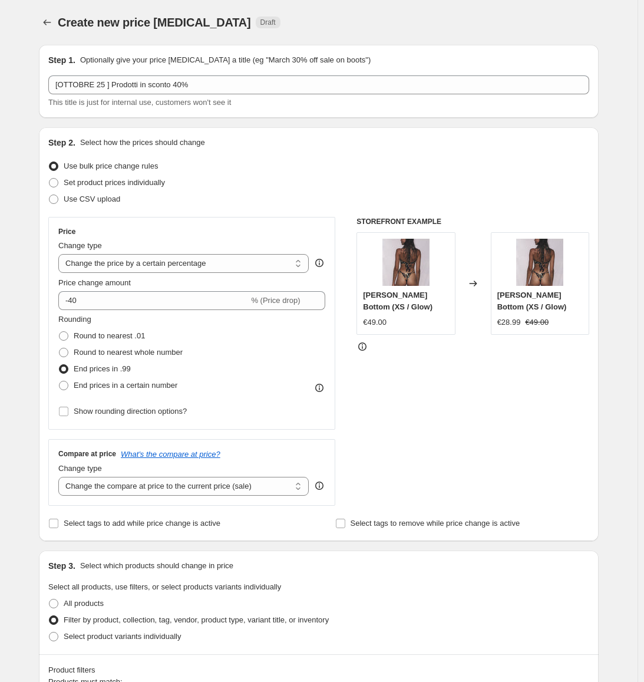
click at [617, 250] on div "Create new price [MEDICAL_DATA]. This page is ready Create new price [MEDICAL_D…" at bounding box center [318, 655] width 637 height 1310
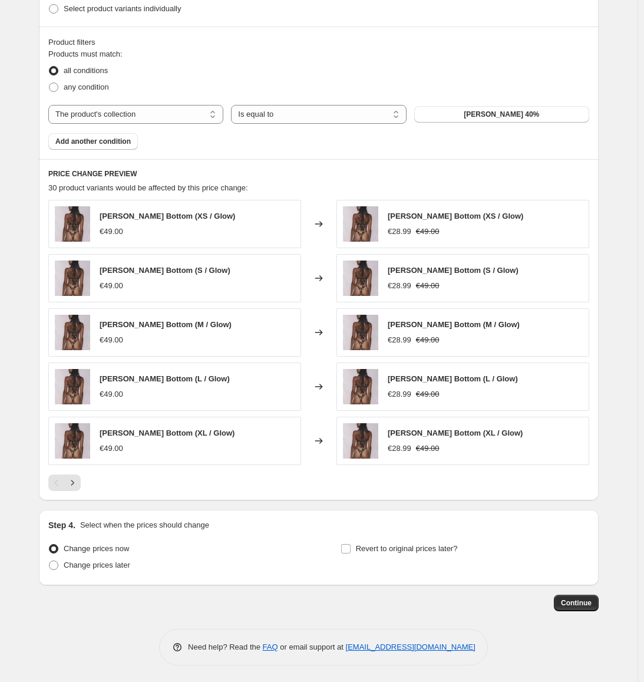
scroll to position [629, 0]
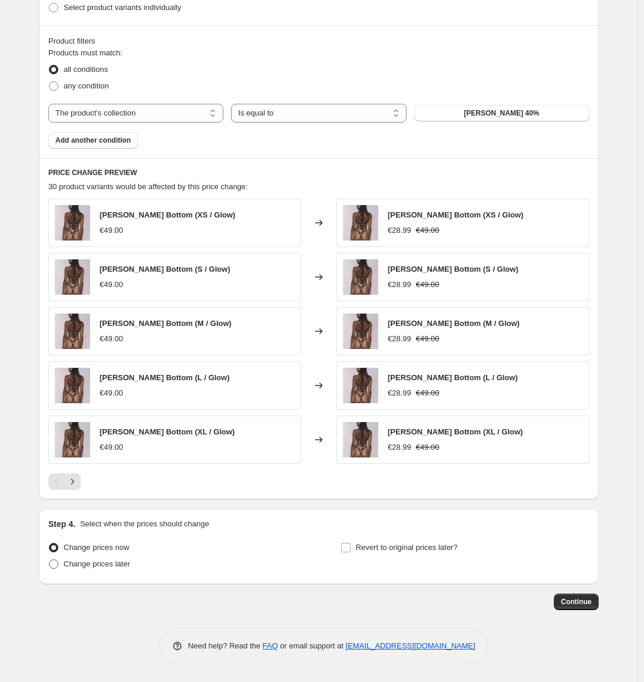
click at [112, 566] on span "Change prices later" at bounding box center [97, 563] width 67 height 9
click at [49, 560] on input "Change prices later" at bounding box center [49, 559] width 1 height 1
radio input "true"
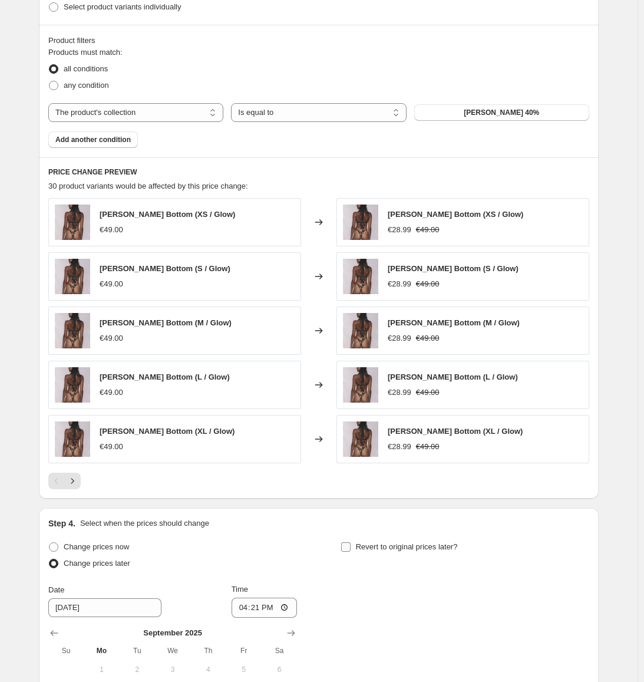
click at [394, 550] on span "Revert to original prices later?" at bounding box center [407, 546] width 102 height 9
click at [351, 550] on input "Revert to original prices later?" at bounding box center [345, 546] width 9 height 9
checkbox input "true"
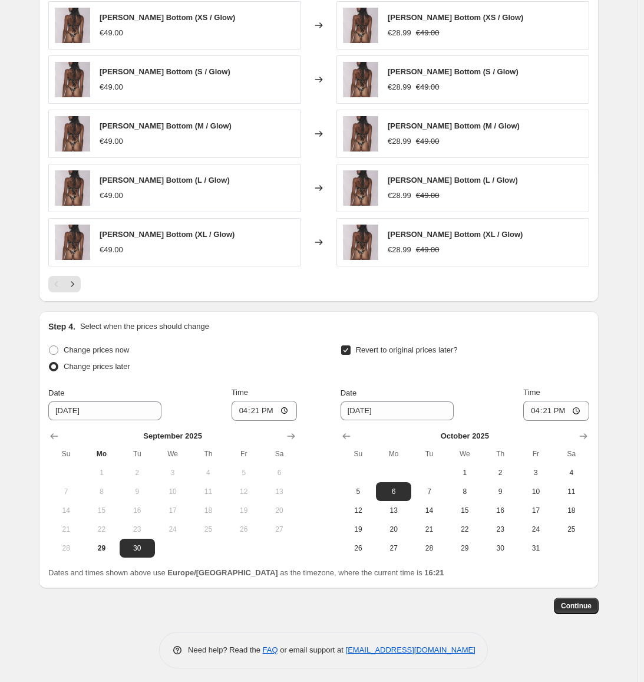
scroll to position [831, 0]
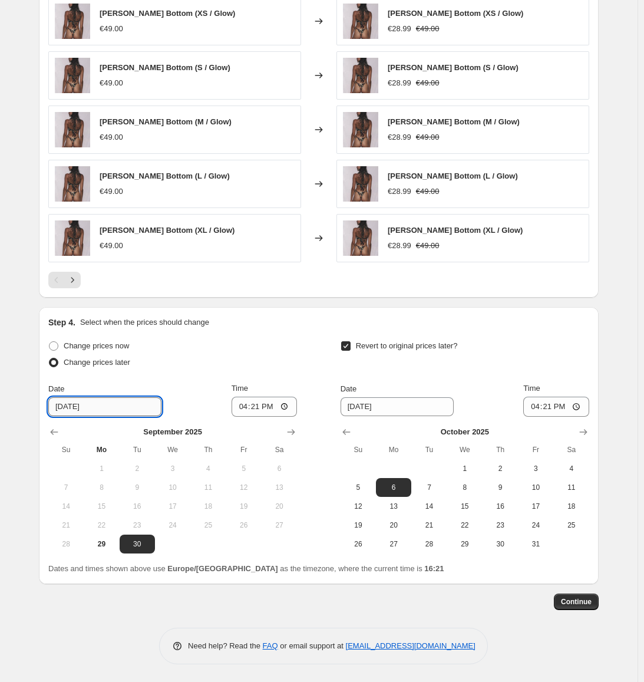
click at [110, 402] on input "[DATE]" at bounding box center [104, 406] width 113 height 19
click at [123, 411] on input "[DATE]" at bounding box center [104, 406] width 113 height 19
click at [295, 435] on icon "Show next month, October 2025" at bounding box center [291, 432] width 12 height 12
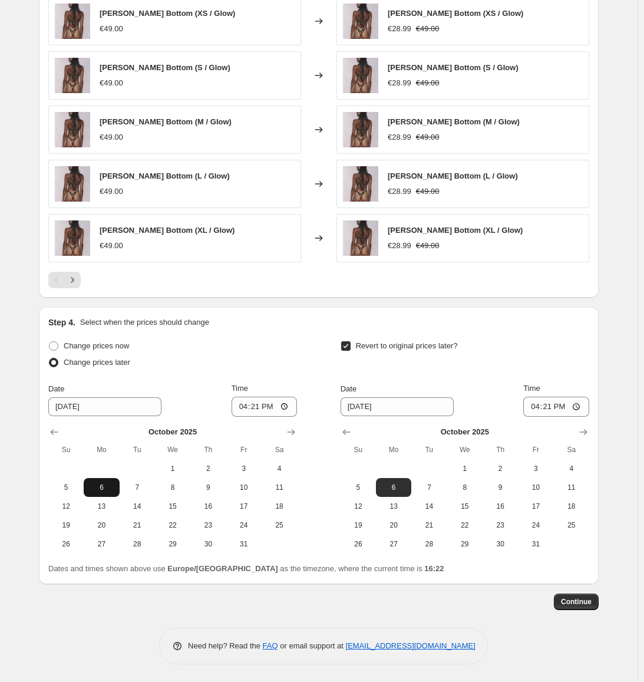
click at [115, 494] on button "6" at bounding box center [101, 487] width 35 height 19
type input "[DATE]"
click at [273, 406] on input "16:21" at bounding box center [265, 406] width 66 height 20
click at [262, 407] on input "16:21" at bounding box center [265, 406] width 66 height 20
click at [255, 410] on input "13:21" at bounding box center [265, 406] width 66 height 20
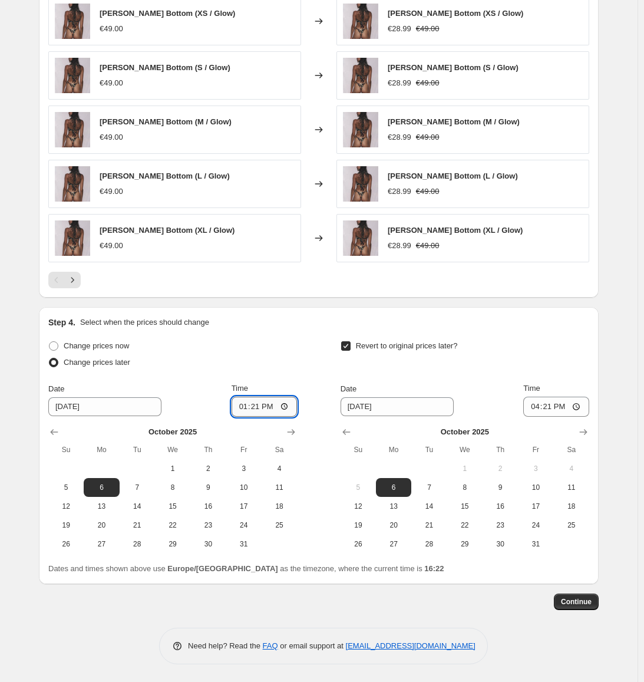
click at [259, 409] on input "13:21" at bounding box center [265, 406] width 66 height 20
type input "12:59"
click at [378, 410] on input "[DATE]" at bounding box center [397, 406] width 113 height 19
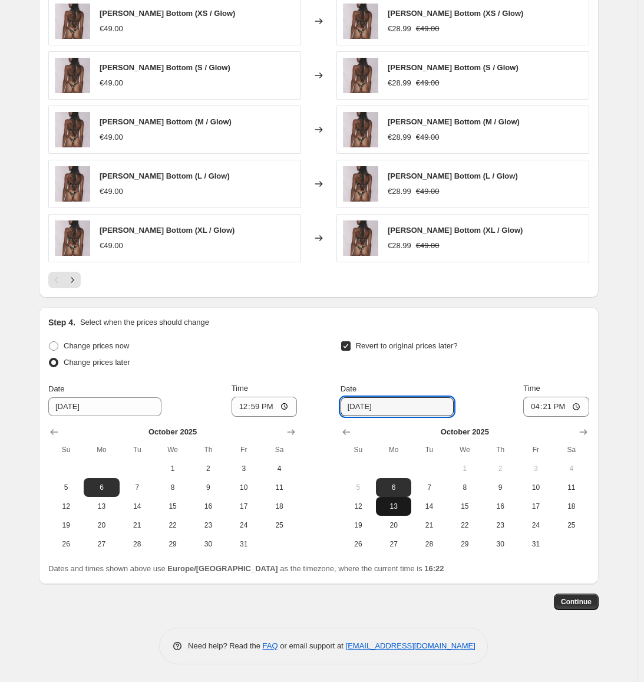
click at [406, 508] on span "13" at bounding box center [394, 505] width 26 height 9
type input "[DATE]"
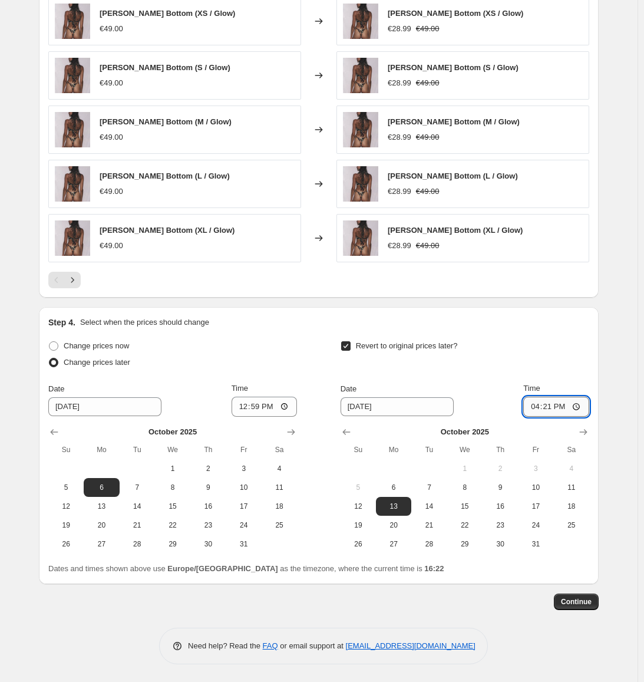
click at [556, 408] on input "16:21" at bounding box center [556, 406] width 66 height 20
type input "23:59"
click at [581, 603] on span "Continue" at bounding box center [576, 601] width 31 height 9
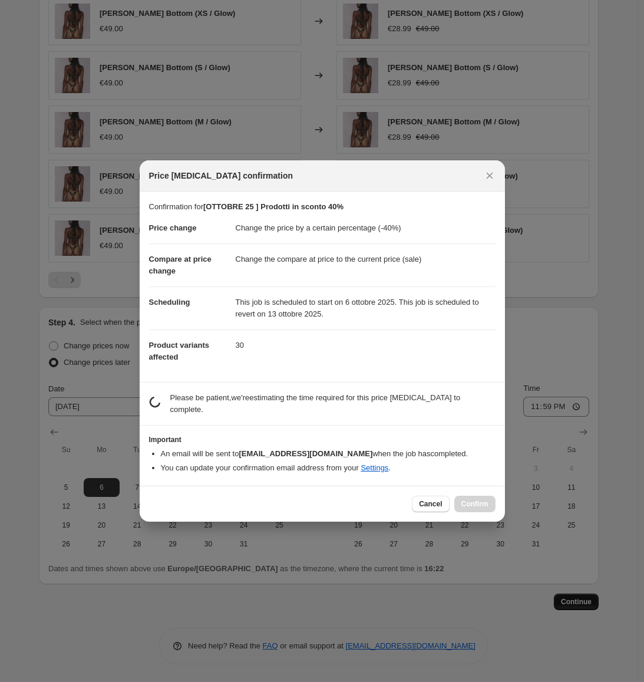
scroll to position [0, 0]
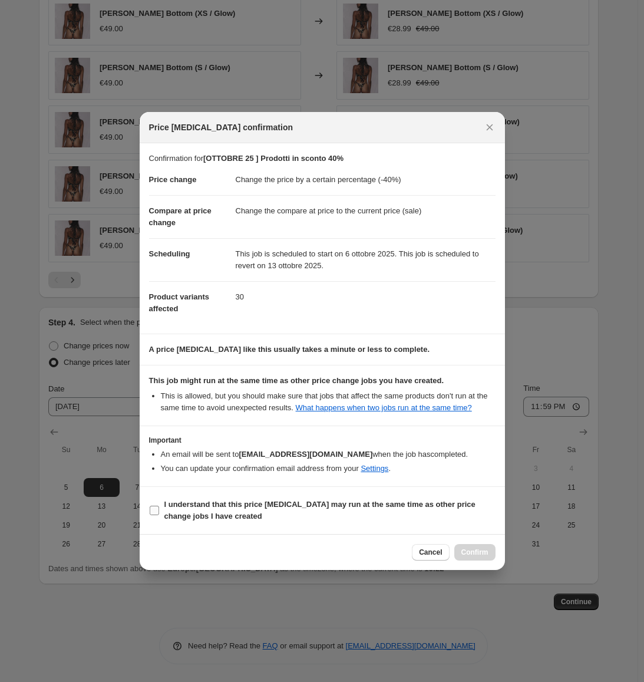
click at [186, 510] on span "I understand that this price [MEDICAL_DATA] may run at the same time as other p…" at bounding box center [329, 510] width 331 height 24
click at [159, 510] on input "I understand that this price [MEDICAL_DATA] may run at the same time as other p…" at bounding box center [154, 509] width 9 height 9
checkbox input "true"
click at [480, 550] on span "Confirm" at bounding box center [474, 551] width 27 height 9
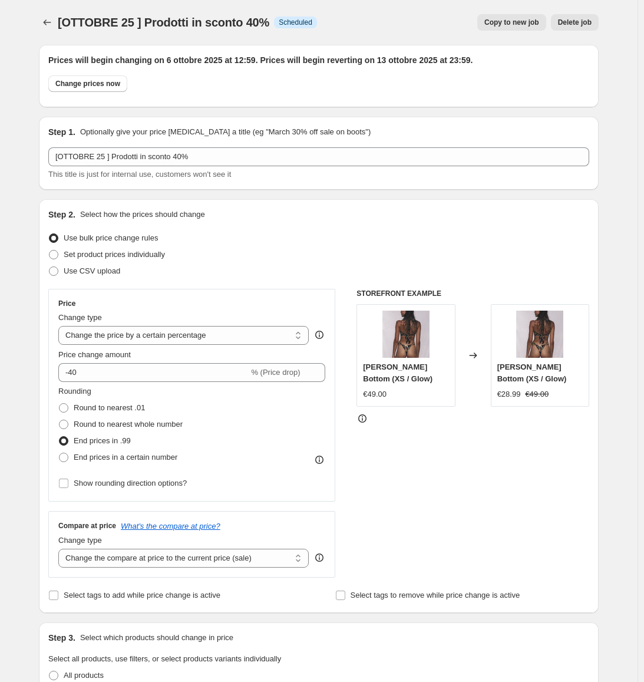
drag, startPoint x: 759, startPoint y: 609, endPoint x: 581, endPoint y: 256, distance: 395.4
click at [50, 24] on icon "Price change jobs" at bounding box center [47, 22] width 12 height 12
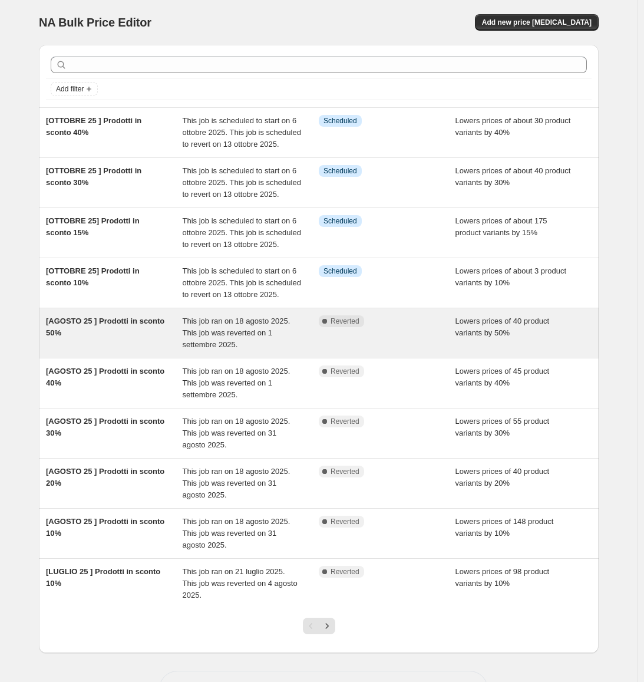
click at [566, 325] on div "Lowers prices of 40 product variants by 50%" at bounding box center [523, 332] width 137 height 35
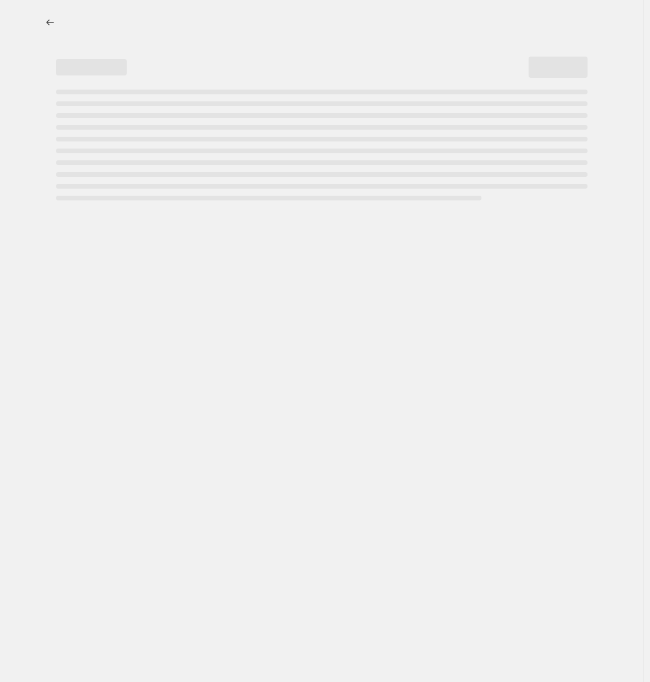
select select "percentage"
select select "collection"
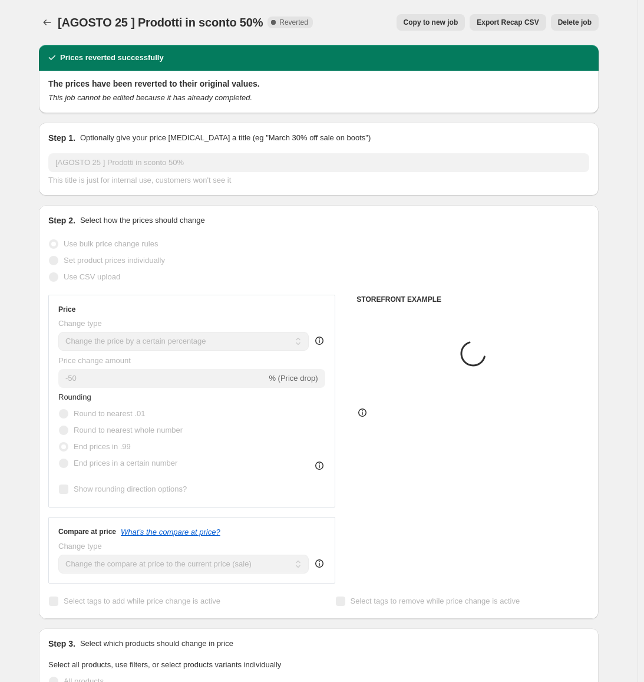
click at [453, 24] on span "Copy to new job" at bounding box center [431, 22] width 55 height 9
select select "percentage"
select select "collection"
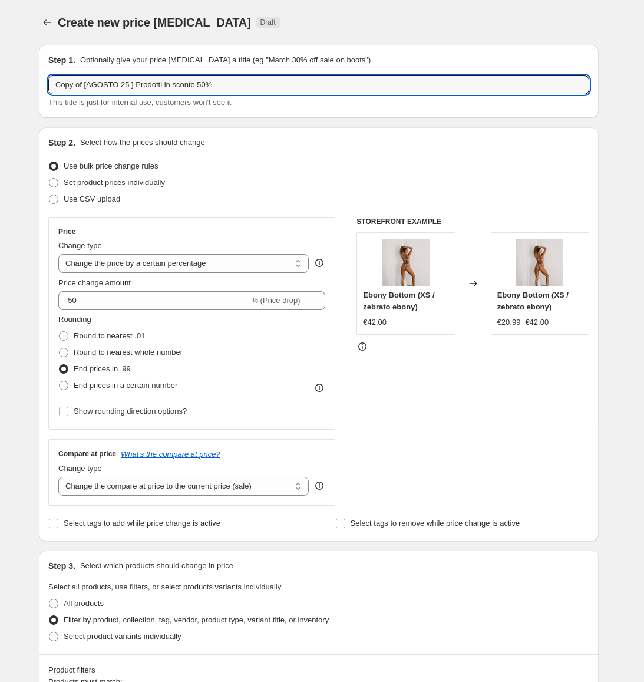
drag, startPoint x: 84, startPoint y: 90, endPoint x: -117, endPoint y: 83, distance: 201.0
click at [0, 83] on html "Home Settings Plans Skip to content Create new price [MEDICAL_DATA]. This page …" at bounding box center [322, 341] width 644 height 682
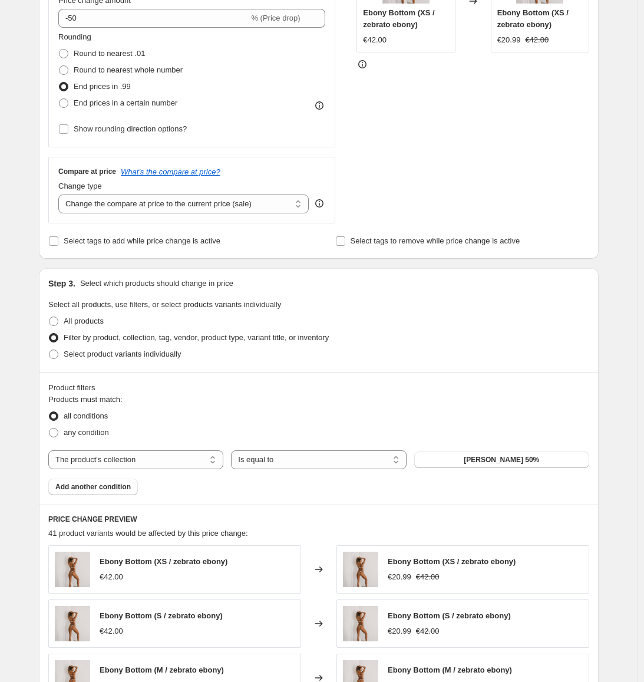
scroll to position [412, 0]
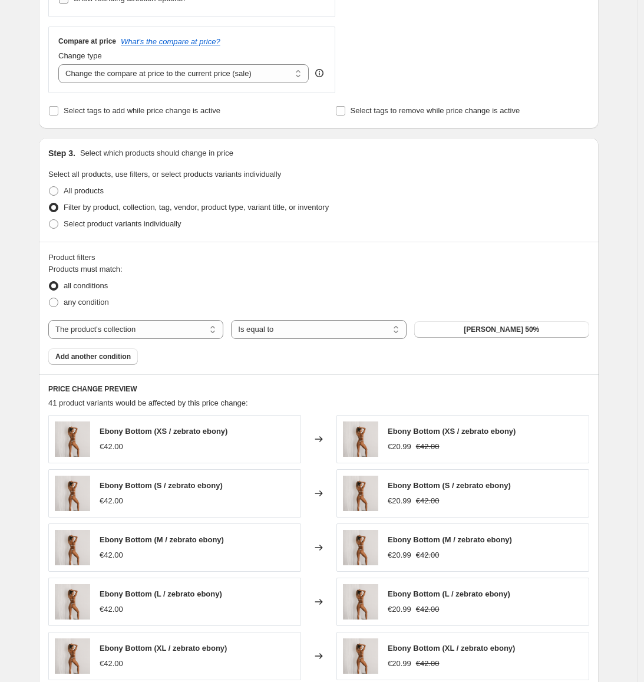
type input "[OTTOBRE 25 ] Prodotti in sconto 50%"
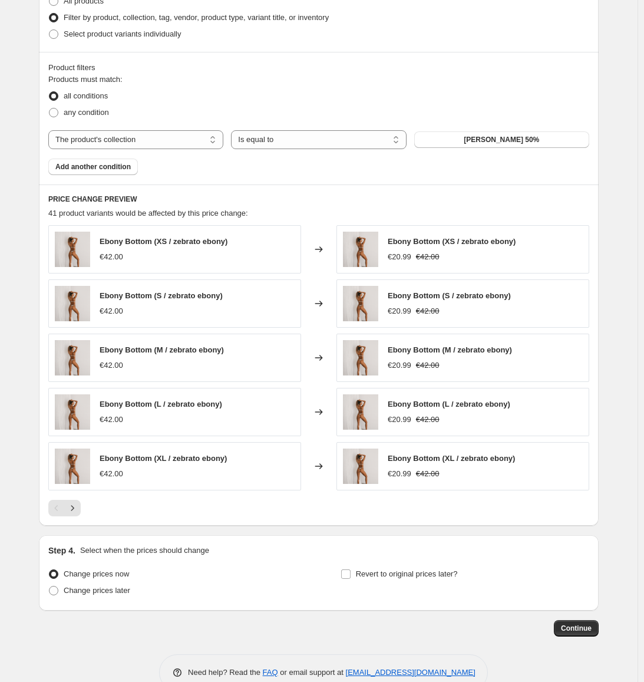
scroll to position [629, 0]
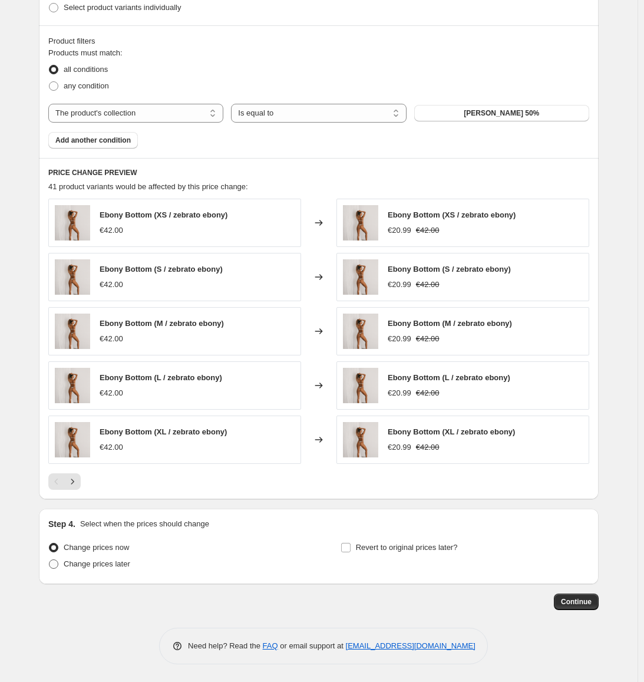
click at [106, 565] on span "Change prices later" at bounding box center [97, 563] width 67 height 9
click at [49, 560] on input "Change prices later" at bounding box center [49, 559] width 1 height 1
radio input "true"
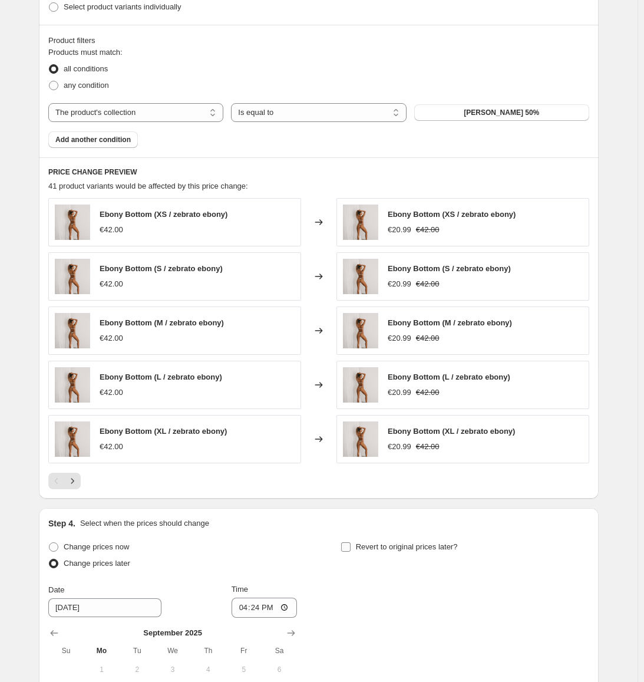
click at [394, 548] on span "Revert to original prices later?" at bounding box center [407, 546] width 102 height 9
click at [351, 548] on input "Revert to original prices later?" at bounding box center [345, 546] width 9 height 9
checkbox input "true"
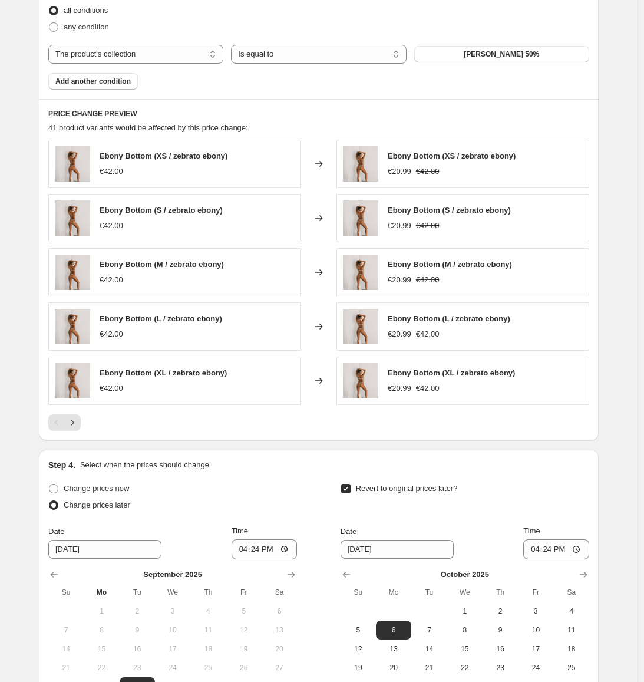
scroll to position [831, 0]
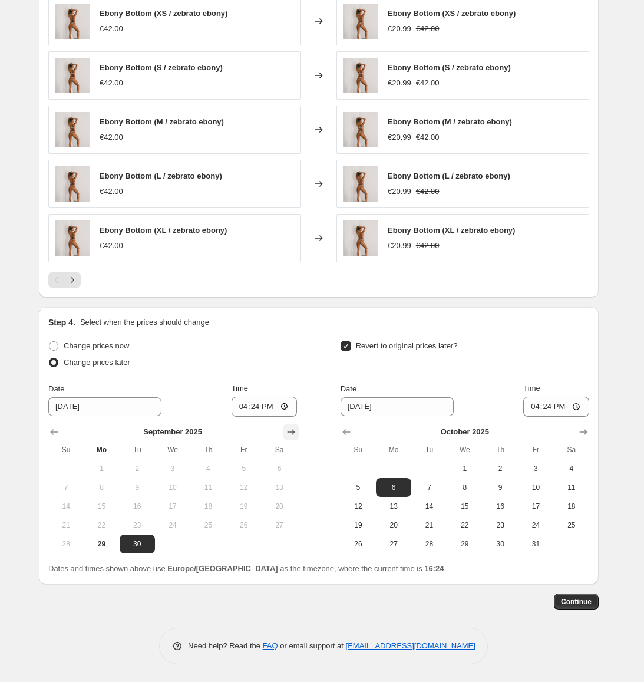
click at [297, 433] on icon "Show next month, October 2025" at bounding box center [291, 432] width 12 height 12
click at [110, 495] on button "6" at bounding box center [101, 487] width 35 height 19
type input "[DATE]"
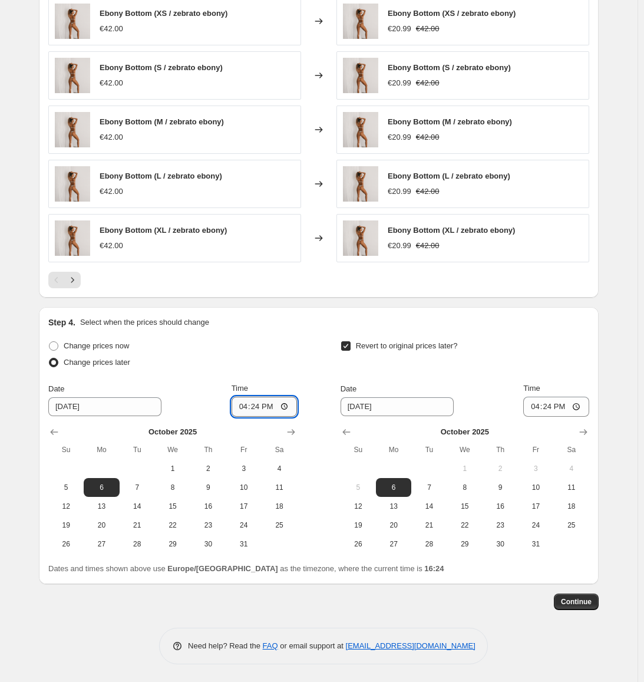
click at [257, 409] on input "16:24" at bounding box center [265, 406] width 66 height 20
type input "12:59"
click at [374, 414] on input "[DATE]" at bounding box center [397, 406] width 113 height 19
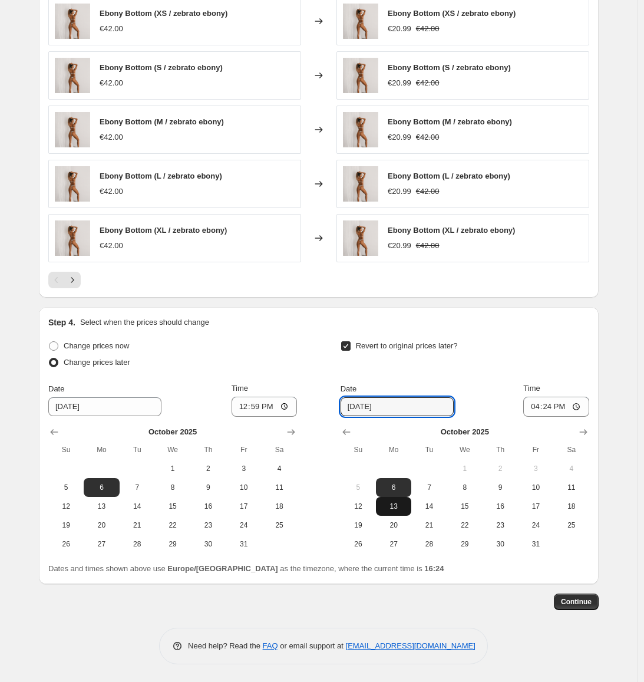
click at [399, 508] on span "13" at bounding box center [394, 505] width 26 height 9
type input "[DATE]"
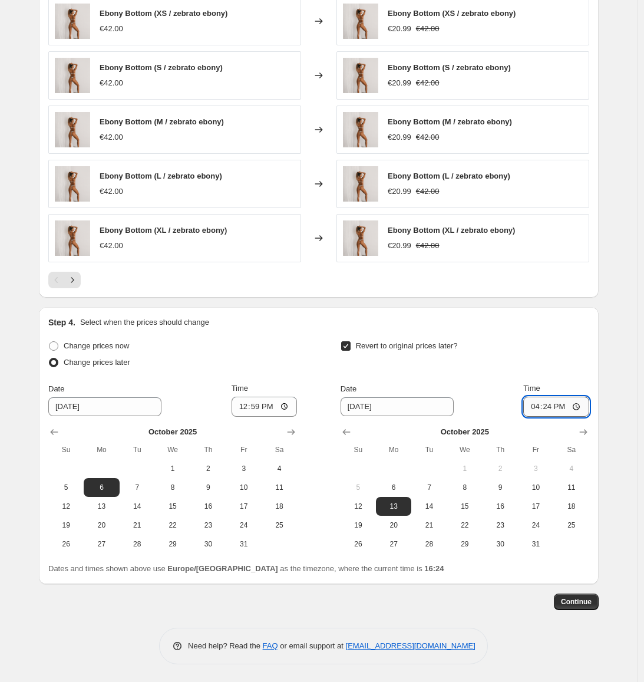
click at [549, 405] on input "16:24" at bounding box center [556, 406] width 66 height 20
type input "23:59"
click at [586, 604] on span "Continue" at bounding box center [576, 601] width 31 height 9
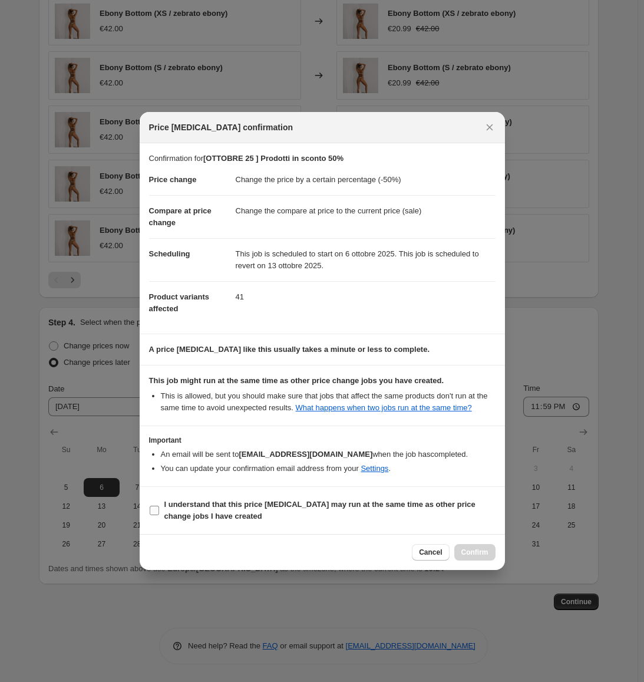
click at [203, 502] on b "I understand that this price [MEDICAL_DATA] may run at the same time as other p…" at bounding box center [319, 510] width 311 height 21
click at [159, 505] on input "I understand that this price [MEDICAL_DATA] may run at the same time as other p…" at bounding box center [154, 509] width 9 height 9
checkbox input "true"
click at [476, 553] on span "Confirm" at bounding box center [474, 551] width 27 height 9
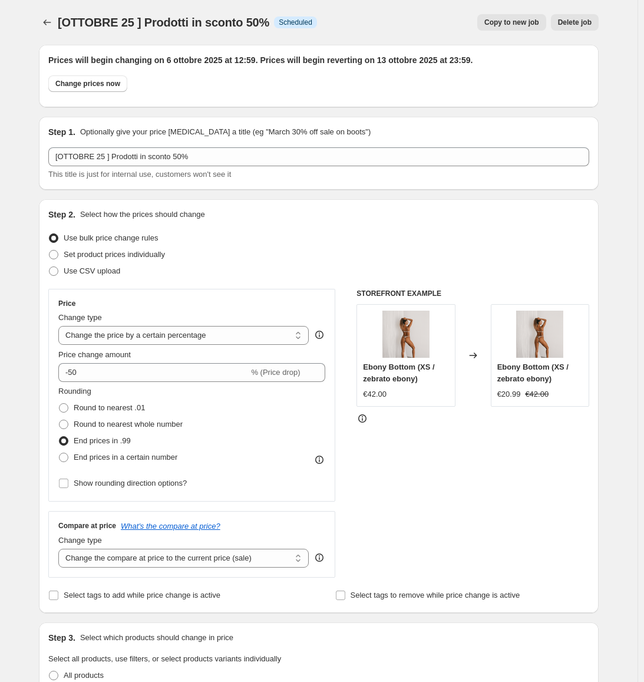
click at [518, 17] on button "Copy to new job" at bounding box center [511, 22] width 69 height 16
select select "percentage"
select select "collection"
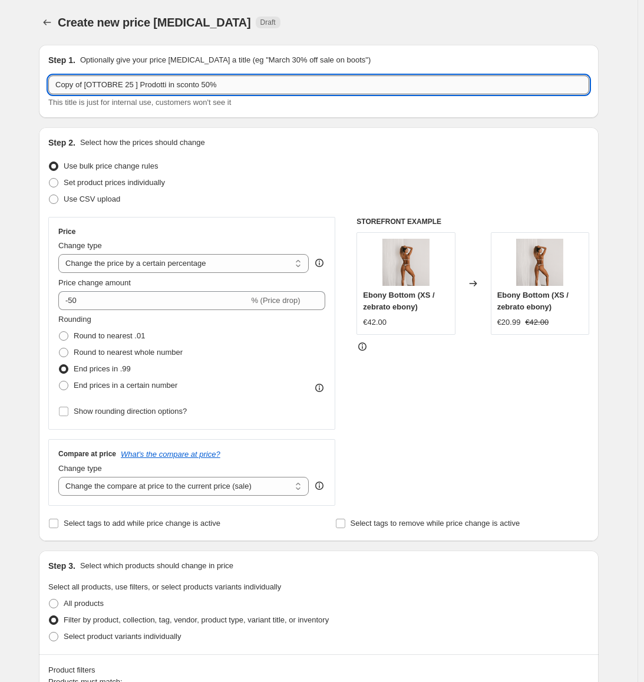
click at [100, 82] on input "Copy of [OTTOBRE 25 ] Prodotti in sconto 50%" at bounding box center [318, 84] width 541 height 19
click at [71, 82] on input "Copy of [OTTOBRE 25 ] Prodotti in sconto 50%" at bounding box center [318, 84] width 541 height 19
drag, startPoint x: 71, startPoint y: 82, endPoint x: 86, endPoint y: 82, distance: 14.7
click at [86, 82] on input "Copy of [OTTOBRE 25 ] Prodotti in sconto 50%" at bounding box center [318, 84] width 541 height 19
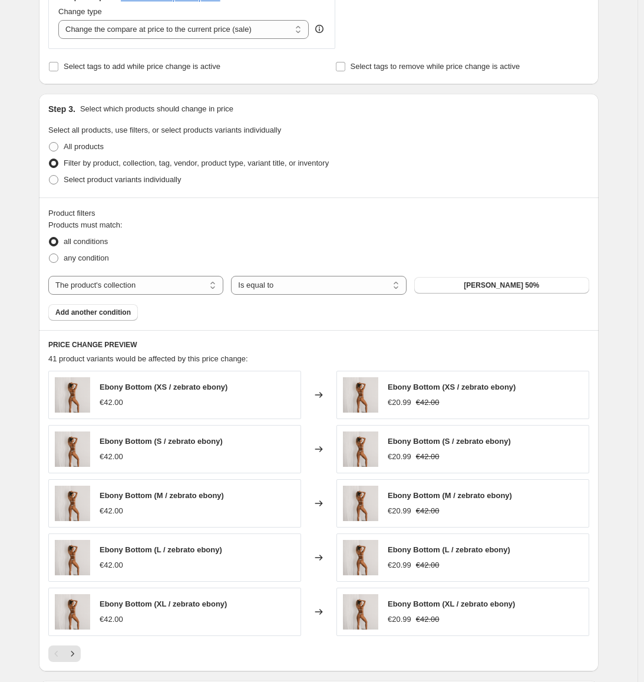
scroll to position [471, 0]
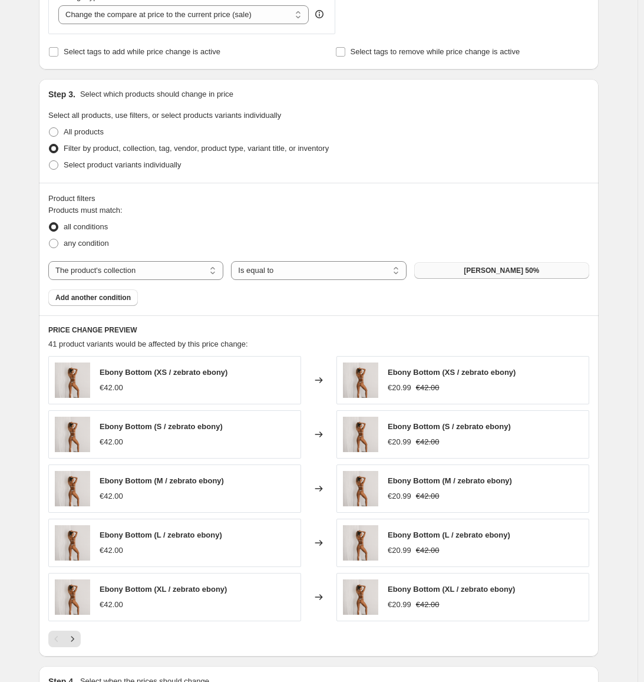
type input "[OTTOBRE 25 ] Prodotti in sconto 60%"
click at [490, 269] on span "[PERSON_NAME] 50%" at bounding box center [501, 270] width 75 height 9
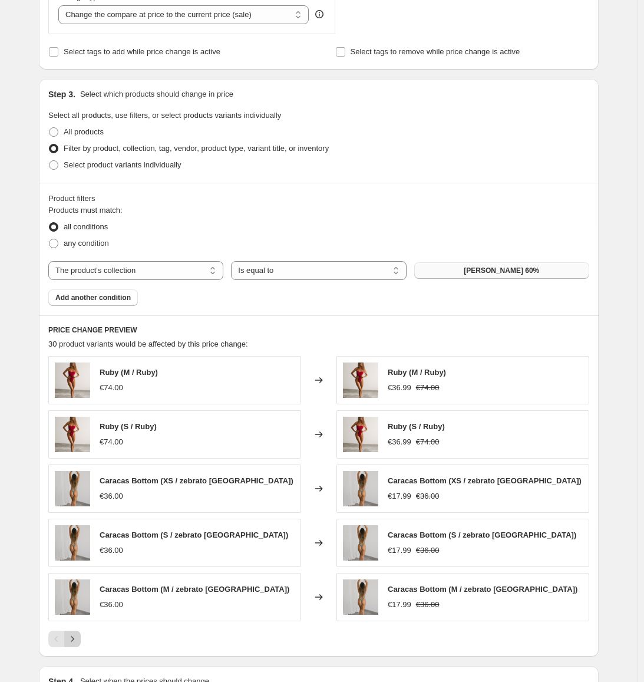
click at [77, 639] on icon "Next" at bounding box center [73, 639] width 12 height 12
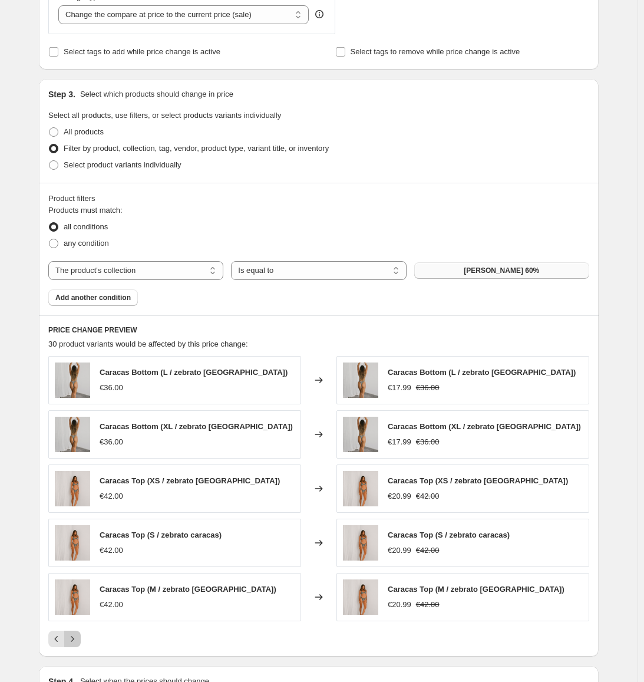
click at [77, 639] on icon "Next" at bounding box center [73, 639] width 12 height 12
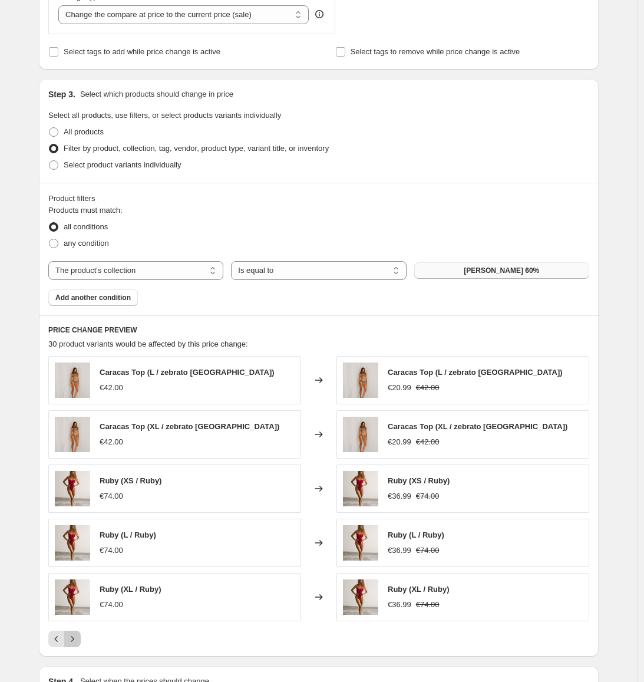
click at [77, 639] on icon "Next" at bounding box center [73, 639] width 12 height 12
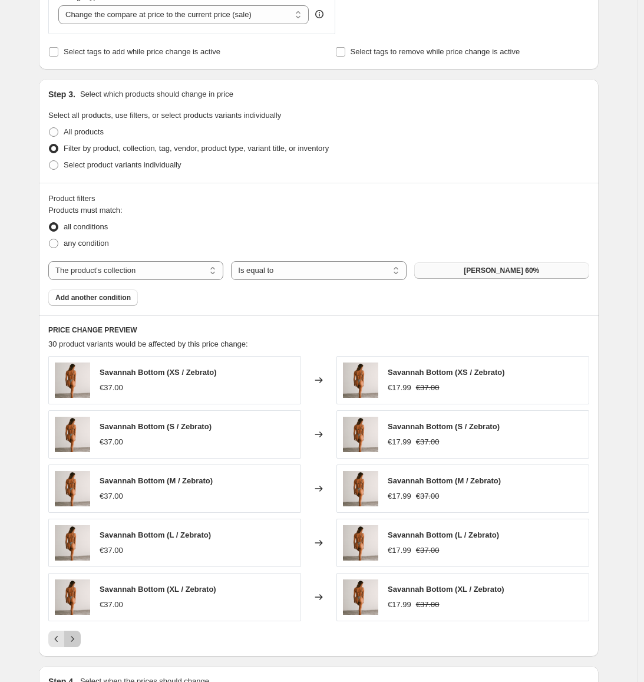
click at [77, 639] on icon "Next" at bounding box center [73, 639] width 12 height 12
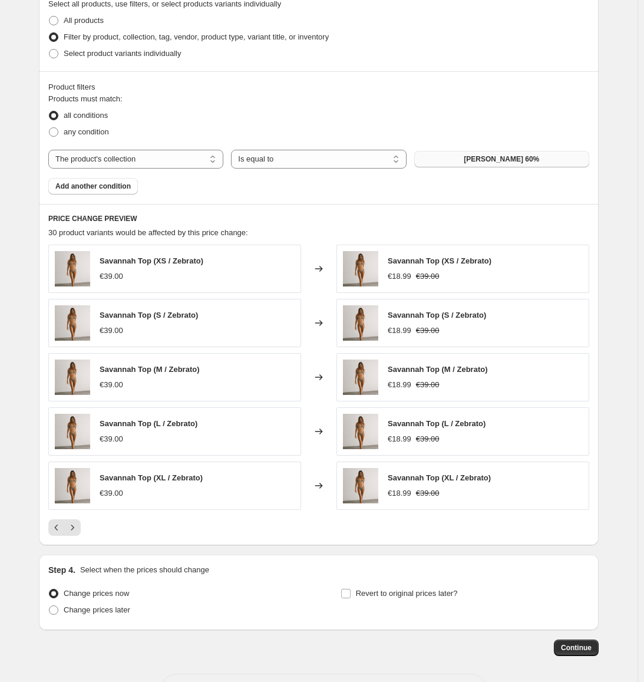
scroll to position [629, 0]
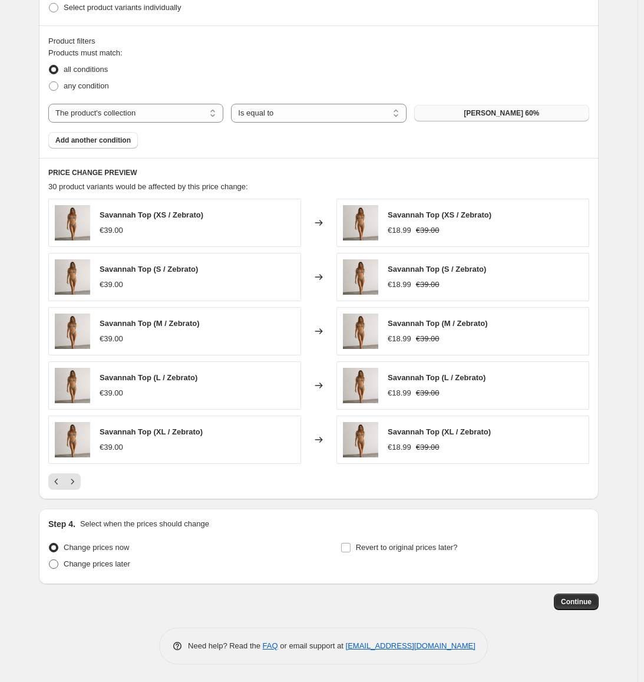
click at [115, 570] on label "Change prices later" at bounding box center [89, 564] width 82 height 16
click at [49, 560] on input "Change prices later" at bounding box center [49, 559] width 1 height 1
radio input "true"
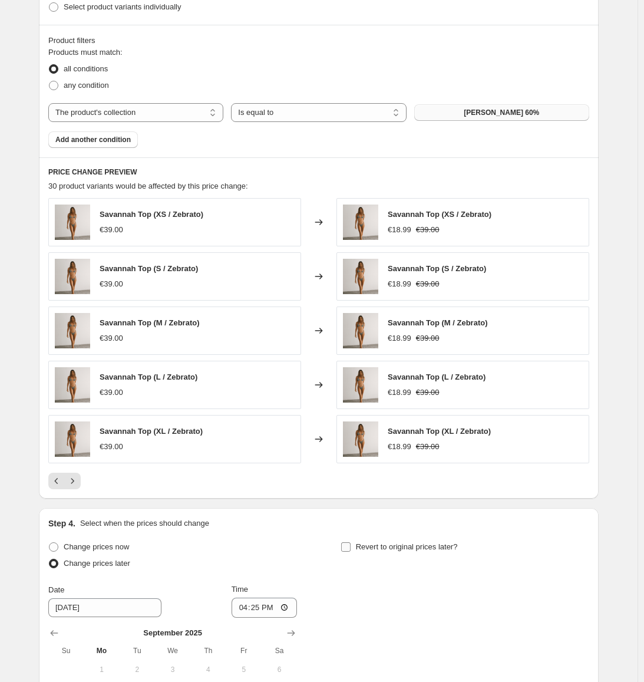
click at [350, 550] on input "Revert to original prices later?" at bounding box center [345, 546] width 9 height 9
checkbox input "true"
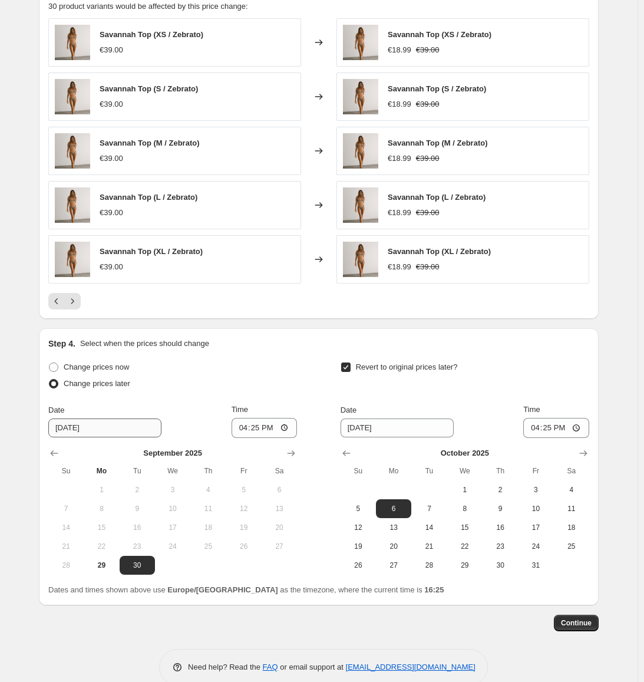
scroll to position [831, 0]
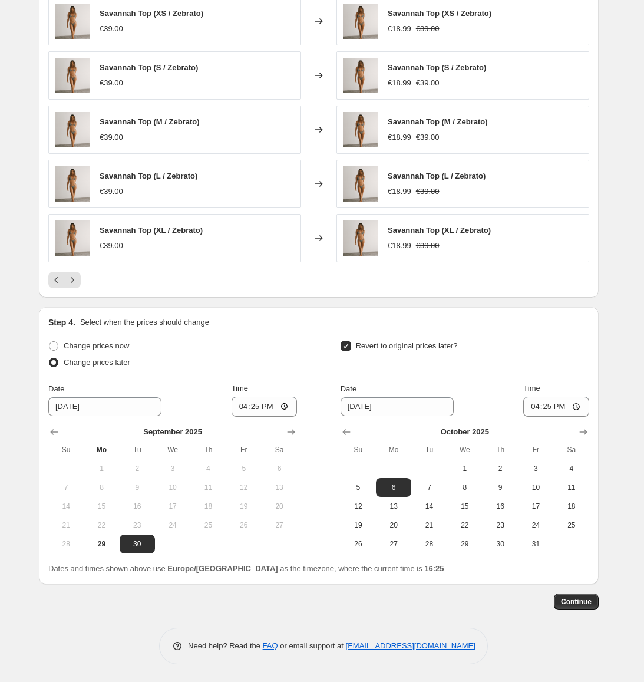
click at [91, 395] on div "Date [DATE]" at bounding box center [104, 399] width 113 height 33
click at [293, 438] on button "Show next month, October 2025" at bounding box center [291, 432] width 16 height 16
click at [108, 491] on span "6" at bounding box center [101, 486] width 26 height 9
type input "[DATE]"
click at [405, 515] on button "20" at bounding box center [393, 524] width 35 height 19
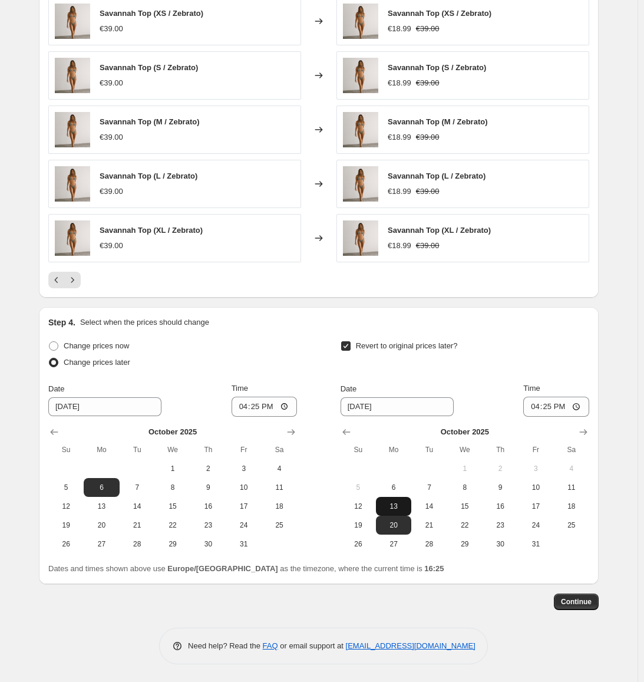
click at [395, 510] on span "13" at bounding box center [394, 505] width 26 height 9
type input "[DATE]"
click at [253, 409] on input "16:25" at bounding box center [265, 406] width 66 height 20
type input "12:59"
click at [349, 406] on input "[DATE]" at bounding box center [397, 406] width 113 height 19
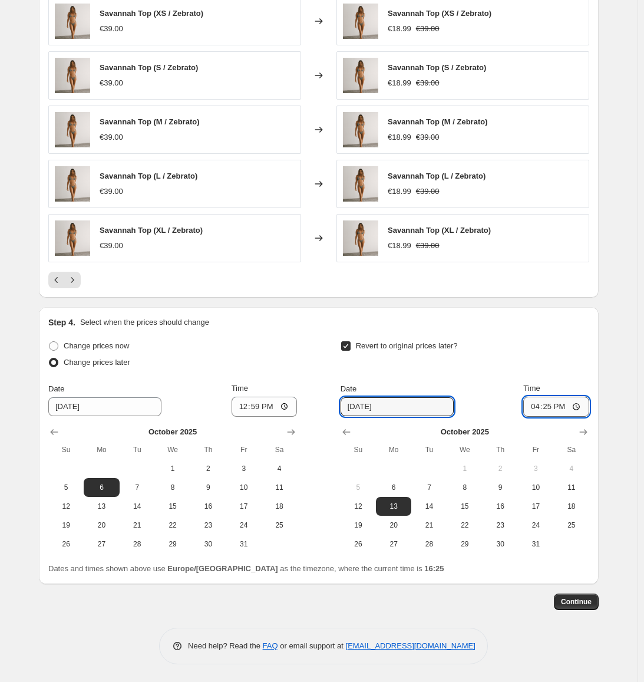
click at [550, 405] on input "16:25" at bounding box center [556, 406] width 66 height 20
type input "23:59"
click at [585, 604] on span "Continue" at bounding box center [576, 601] width 31 height 9
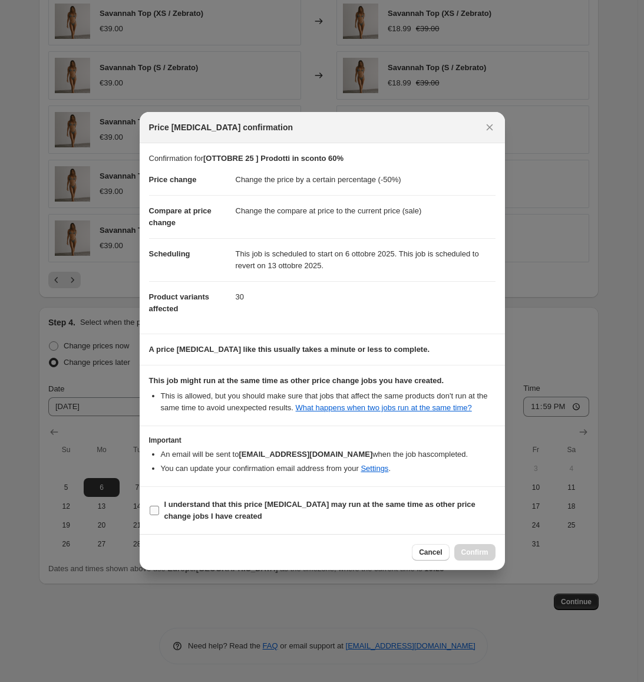
click at [283, 510] on span "I understand that this price [MEDICAL_DATA] may run at the same time as other p…" at bounding box center [329, 510] width 331 height 24
click at [159, 510] on input "I understand that this price [MEDICAL_DATA] may run at the same time as other p…" at bounding box center [154, 509] width 9 height 9
checkbox input "true"
click at [478, 553] on span "Confirm" at bounding box center [474, 551] width 27 height 9
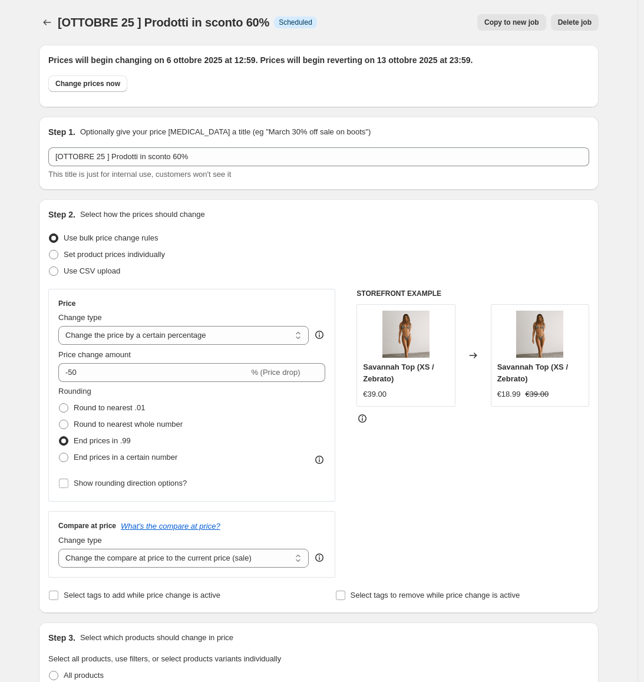
click at [51, 19] on icon "Price change jobs" at bounding box center [47, 22] width 12 height 12
